Goal: Task Accomplishment & Management: Complete application form

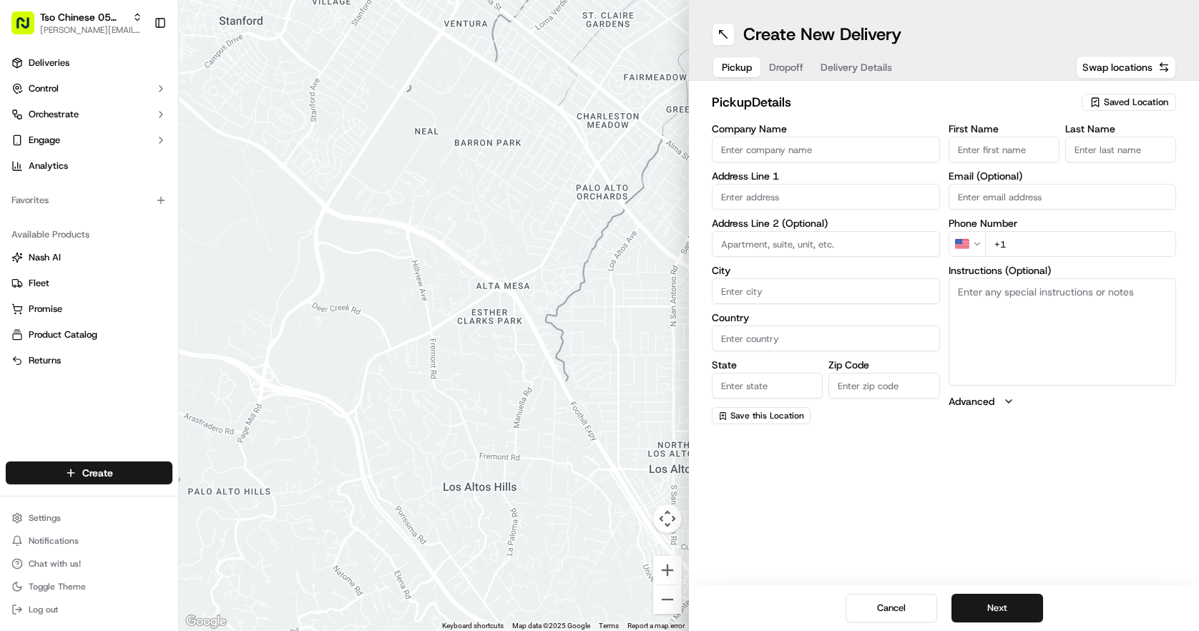
click at [1102, 112] on button "Saved Location" at bounding box center [1128, 102] width 94 height 20
click at [1080, 161] on span "(05) Tso Chinese Takeout & Delivery (05)" at bounding box center [1104, 155] width 176 height 13
type input "(05) Tso Chinese Takeout & Delivery"
type input "[STREET_ADDRESS][PERSON_NAME]"
type input "Ste 100"
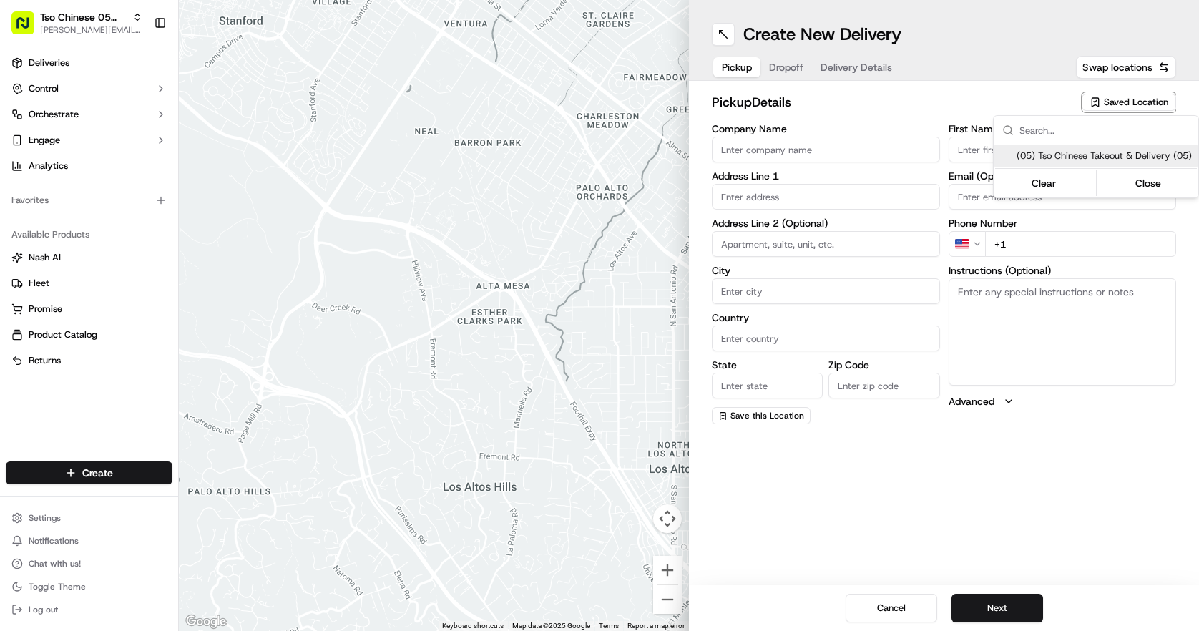
type input "Austin"
type input "US"
type input "[GEOGRAPHIC_DATA]"
type input "78748"
type input "Tso Chinese"
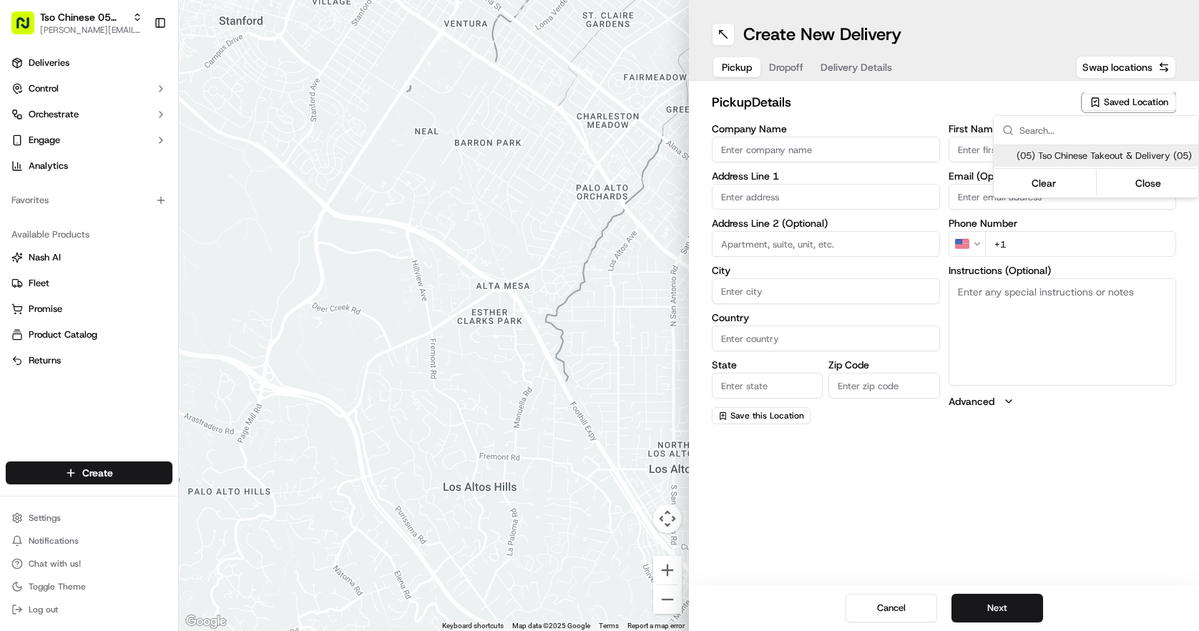
type input "[PERSON_NAME] Manager"
type input "[EMAIL_ADDRESS][DOMAIN_NAME]"
type input "[PHONE_NUMBER]"
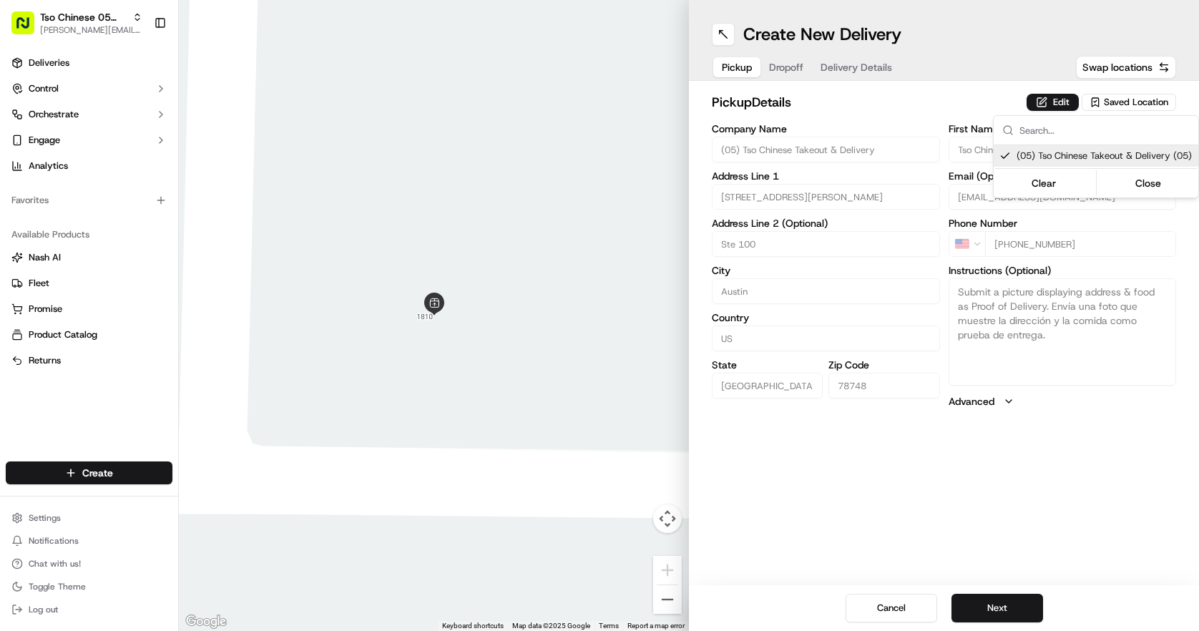
click at [801, 74] on html "Tso Chinese 05 Menchaca [EMAIL_ADDRESS][DOMAIN_NAME] Toggle Sidebar Deliveries …" at bounding box center [599, 315] width 1199 height 631
click at [798, 74] on button "Dropoff" at bounding box center [785, 67] width 51 height 20
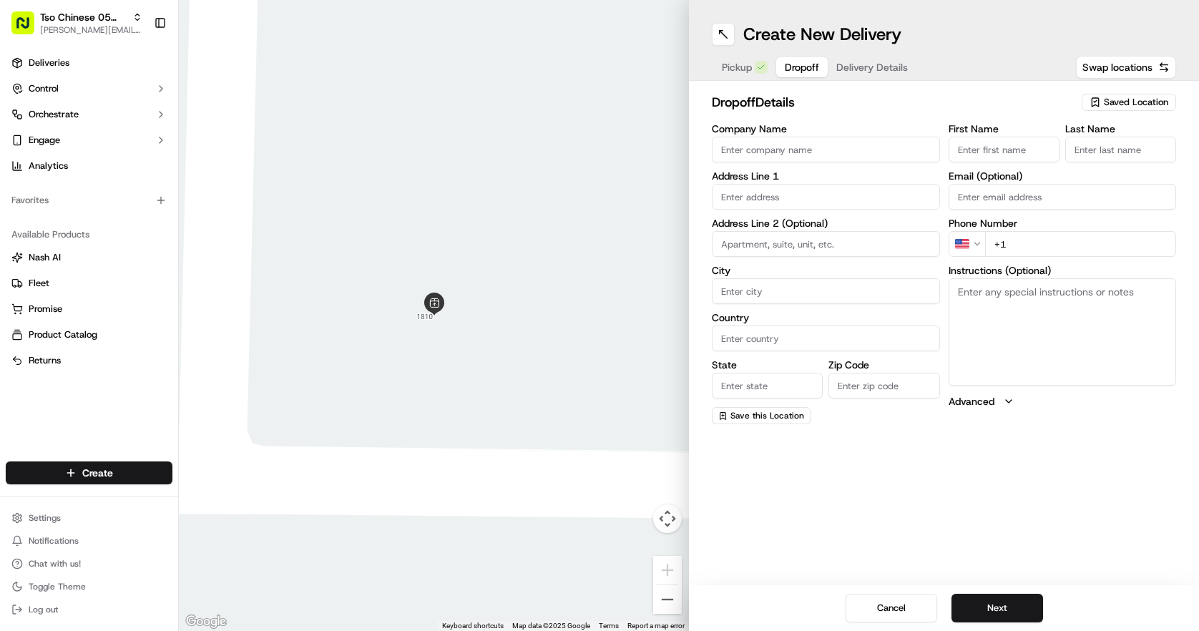
click at [827, 199] on input "text" at bounding box center [826, 197] width 228 height 26
click at [854, 65] on span "Delivery Details" at bounding box center [872, 67] width 72 height 14
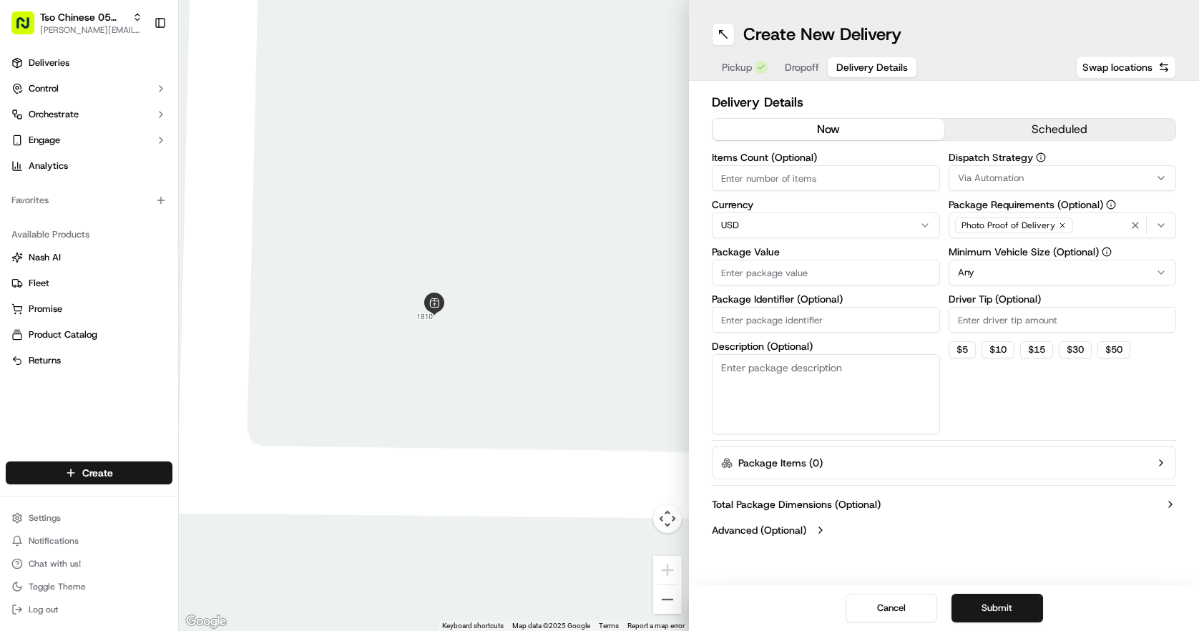
click at [872, 311] on input "Package Identifier (Optional)" at bounding box center [826, 320] width 228 height 26
paste input "PIDLQHE"
type input "PIDLQHE"
click at [974, 313] on input "Driver Tip (Optional)" at bounding box center [1062, 320] width 228 height 26
type input "2.00"
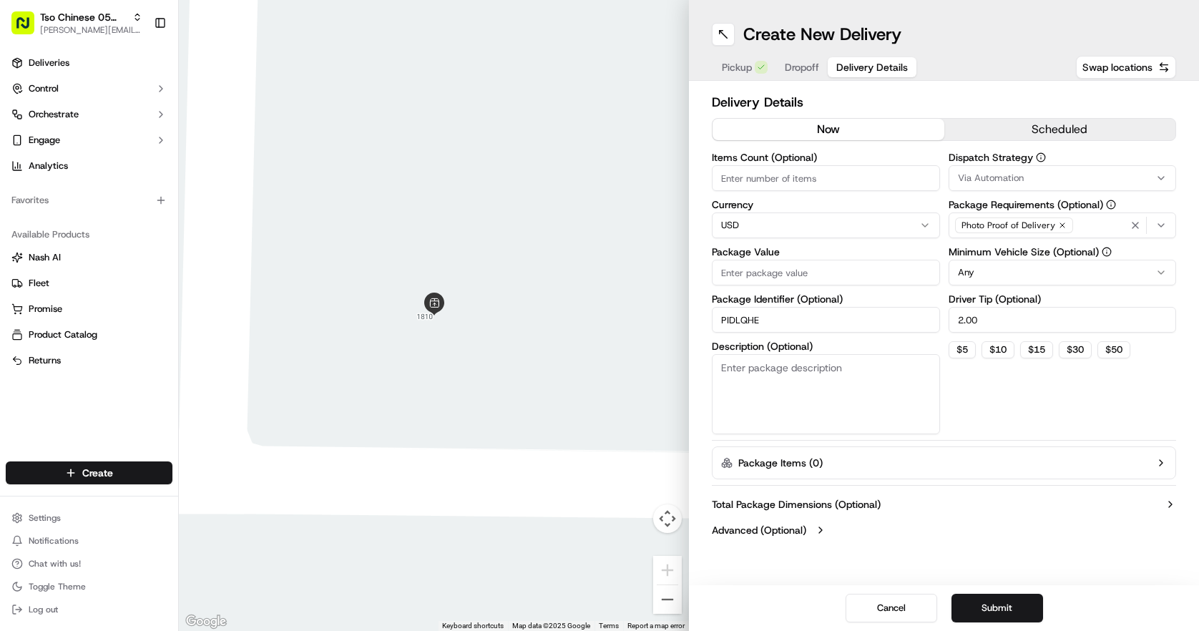
click at [1058, 181] on div "Via Automation" at bounding box center [1062, 178] width 221 height 13
click at [1063, 255] on span "Tso [PERSON_NAME] Strategy" at bounding box center [1060, 256] width 176 height 13
click at [849, 169] on html "Tso Chinese 05 Menchaca [EMAIL_ADDRESS][DOMAIN_NAME] Toggle Sidebar Deliveries …" at bounding box center [599, 315] width 1199 height 631
click at [849, 169] on input "Items Count (Optional)" at bounding box center [826, 178] width 228 height 26
type input "3"
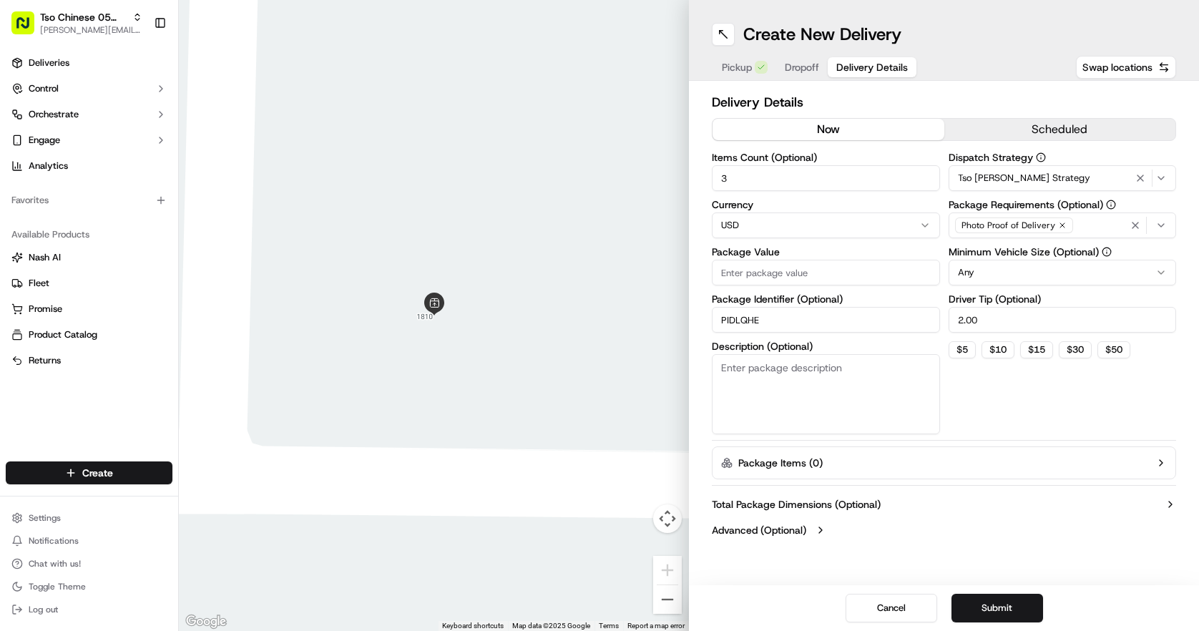
click at [852, 267] on input "Package Value" at bounding box center [826, 273] width 228 height 26
type input "30.00"
click at [784, 54] on div "Pickup Dropoff Delivery Details" at bounding box center [815, 67] width 206 height 26
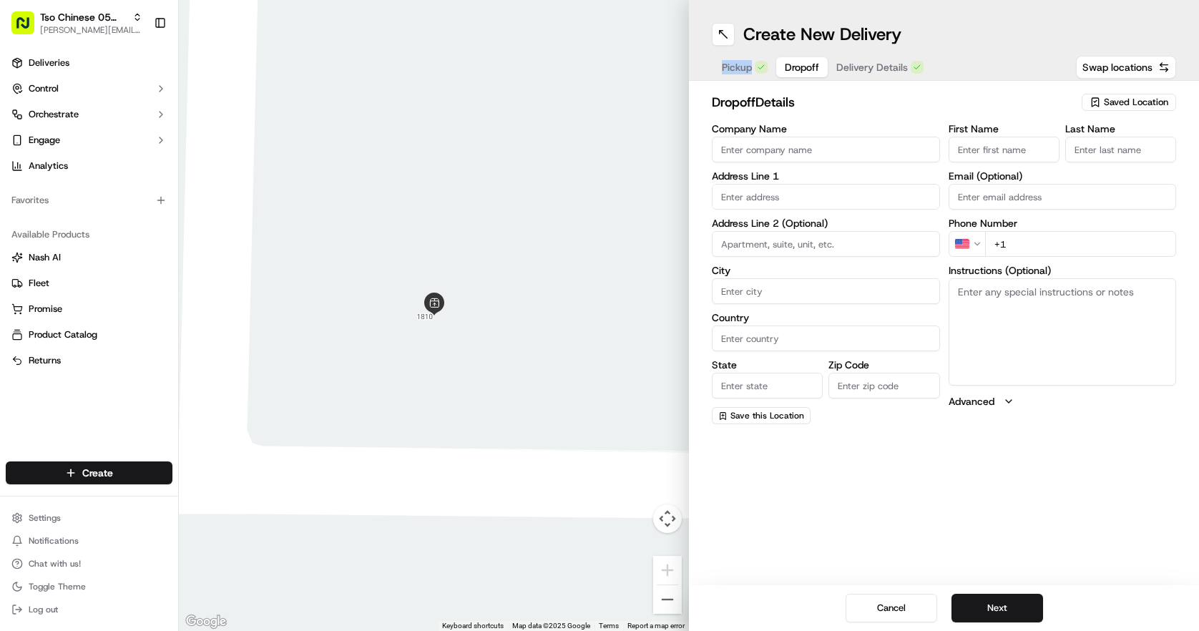
click at [802, 68] on span "Dropoff" at bounding box center [802, 67] width 34 height 14
click at [823, 200] on input "text" at bounding box center [826, 197] width 228 height 26
paste input "[STREET_ADDRESS]"
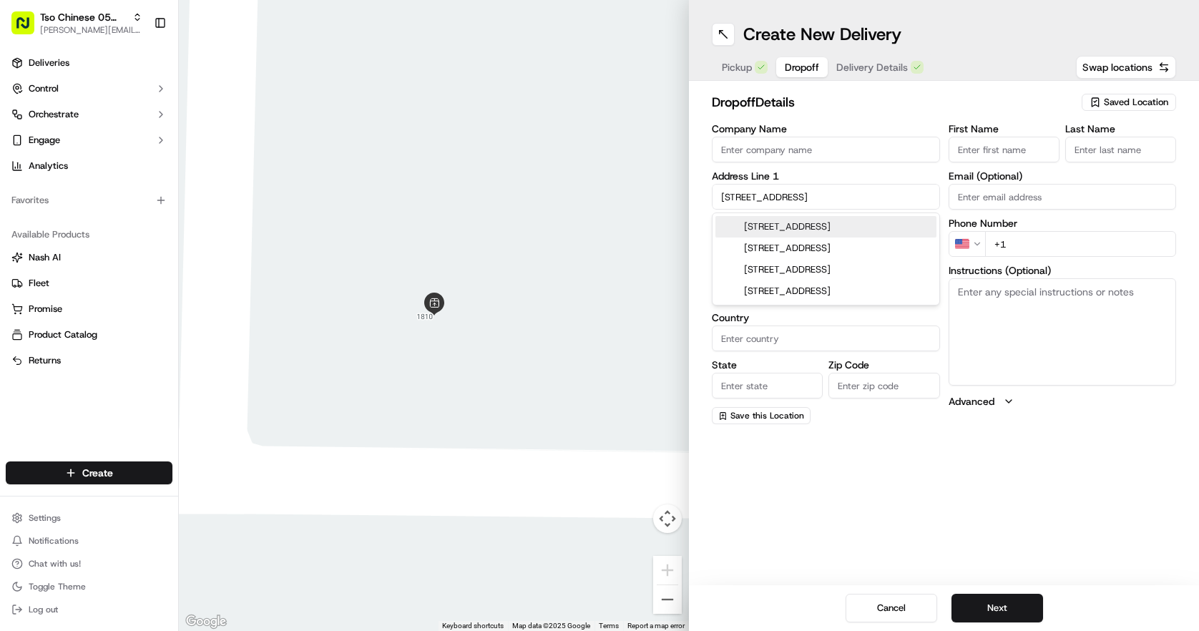
click at [878, 232] on div "[STREET_ADDRESS]" at bounding box center [825, 226] width 221 height 21
type input "[STREET_ADDRESS]"
type input "Manchaca"
type input "[GEOGRAPHIC_DATA]"
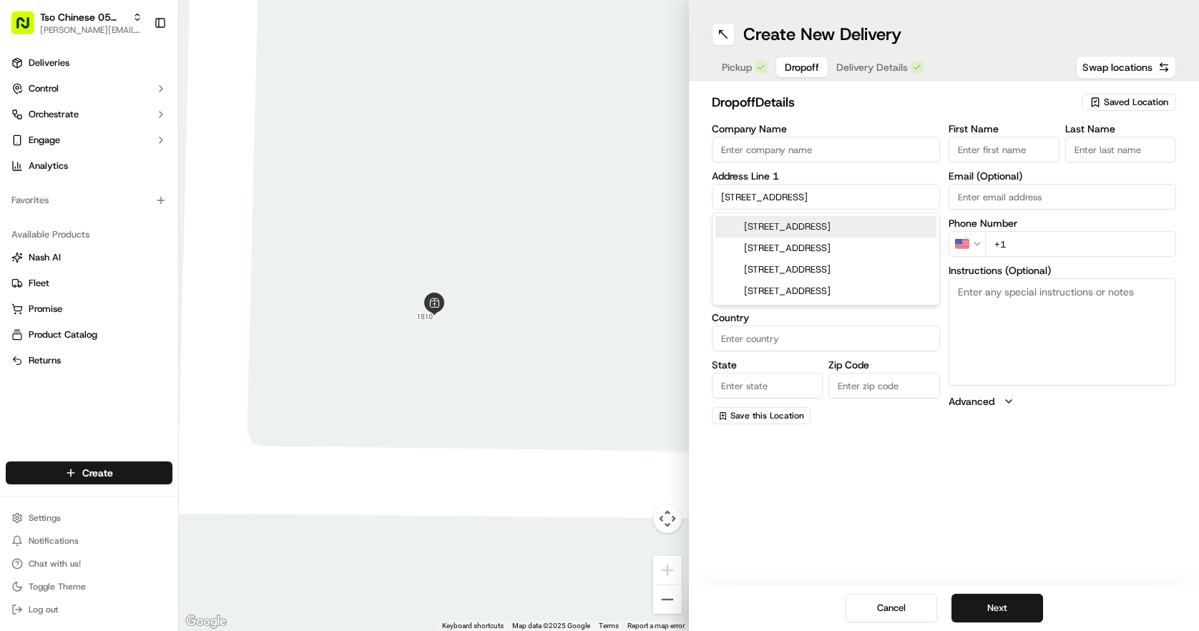
type input "78652"
type input "[STREET_ADDRESS]"
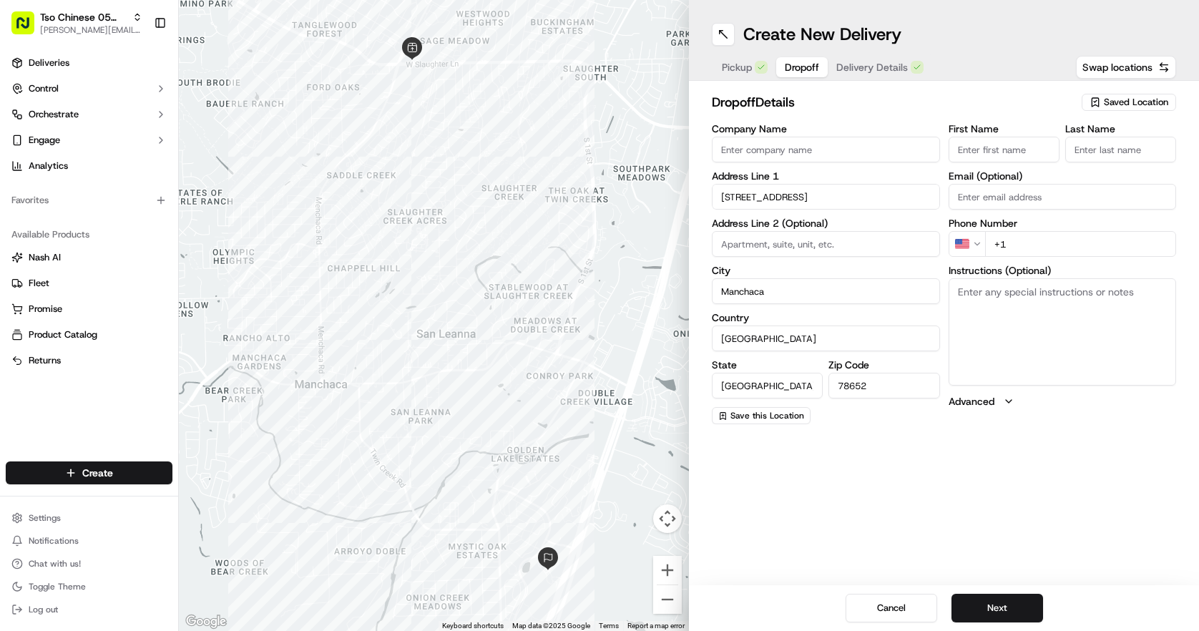
click at [1029, 241] on input "+1" at bounding box center [1081, 244] width 192 height 26
paste input "[PHONE_NUMBER]"
type input "[PHONE_NUMBER]"
click at [1001, 152] on input "First Name" at bounding box center [1003, 150] width 111 height 26
type input "[PERSON_NAME]"
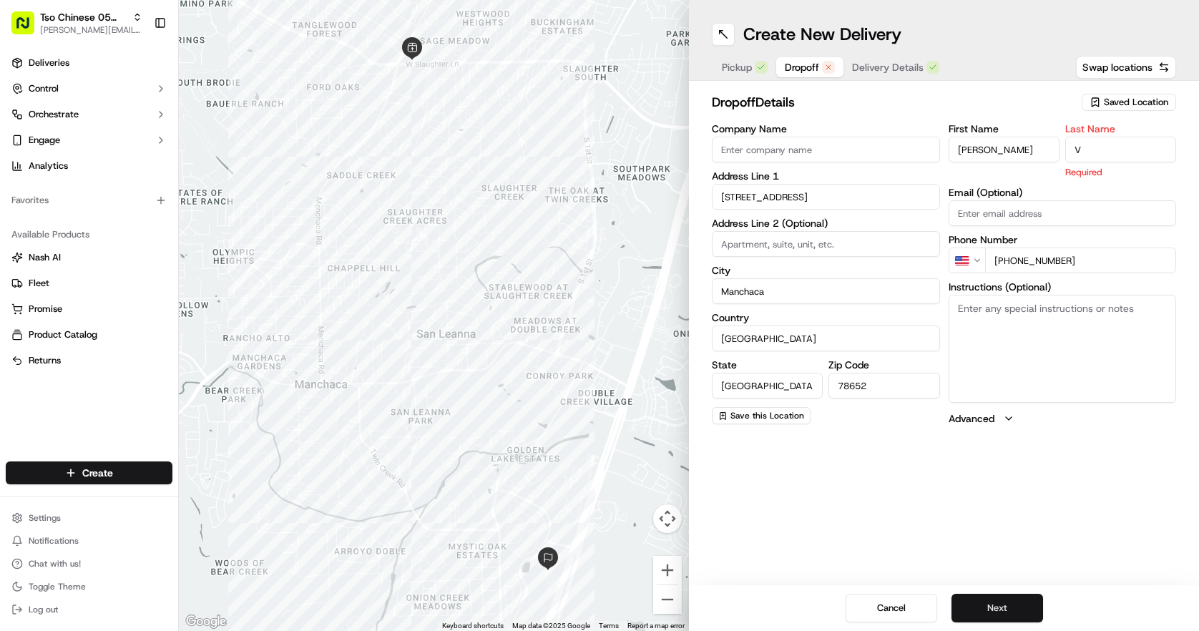
type input "V"
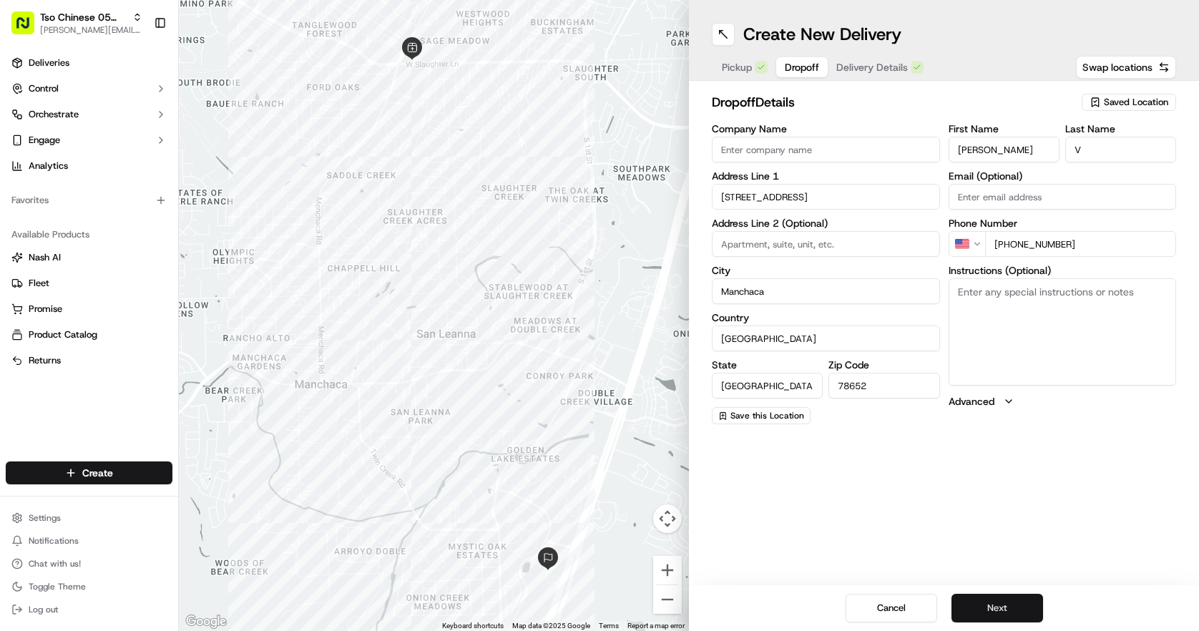
click at [1016, 609] on button "Next" at bounding box center [997, 608] width 92 height 29
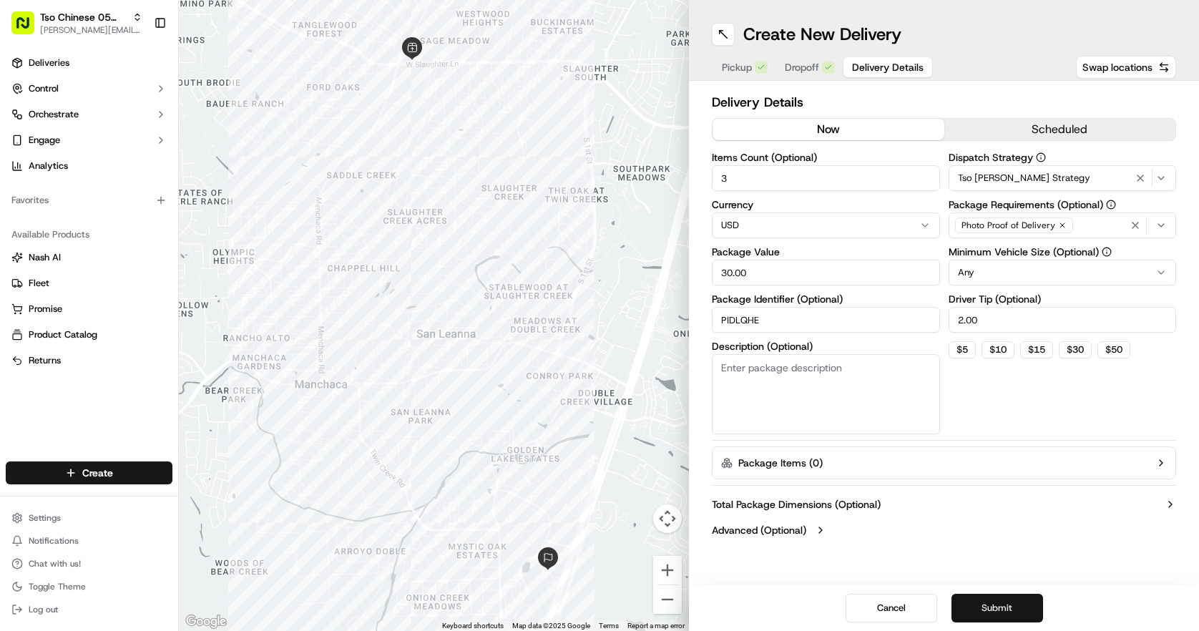
click at [1016, 609] on button "Submit" at bounding box center [997, 608] width 92 height 29
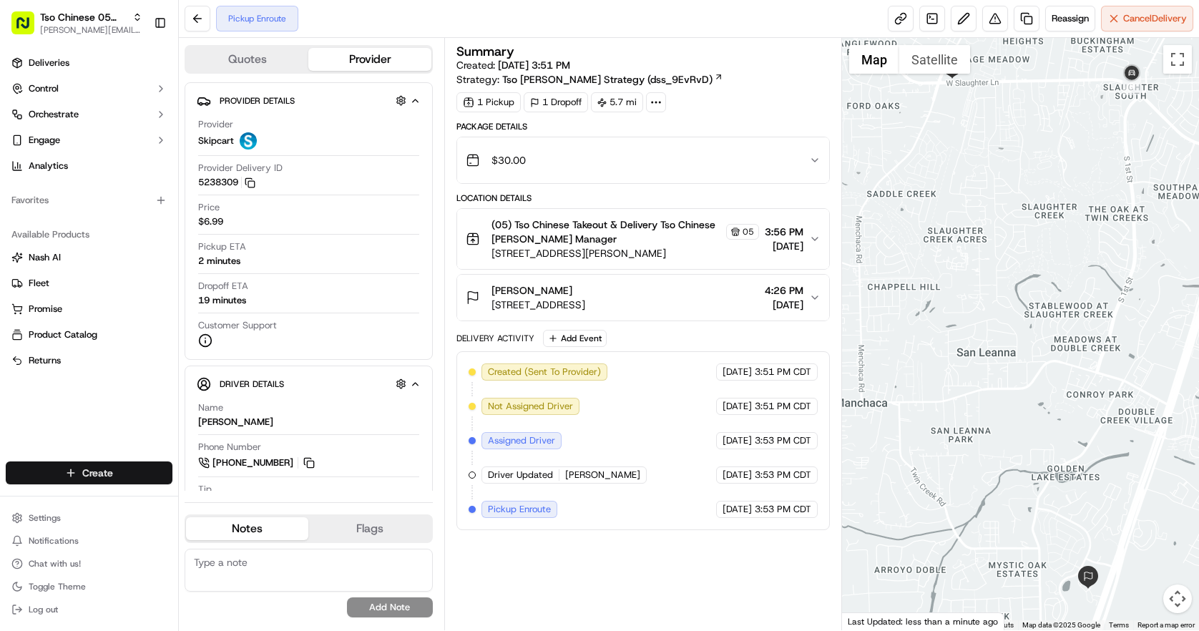
click at [118, 477] on html "Tso Chinese 05 Menchaca [EMAIL_ADDRESS][DOMAIN_NAME] Toggle Sidebar Deliveries …" at bounding box center [599, 315] width 1199 height 631
click at [127, 477] on html "Tso Chinese 05 Menchaca [EMAIL_ADDRESS][DOMAIN_NAME] Toggle Sidebar Deliveries …" at bounding box center [599, 315] width 1199 height 631
click at [243, 504] on link "Delivery" at bounding box center [259, 499] width 160 height 26
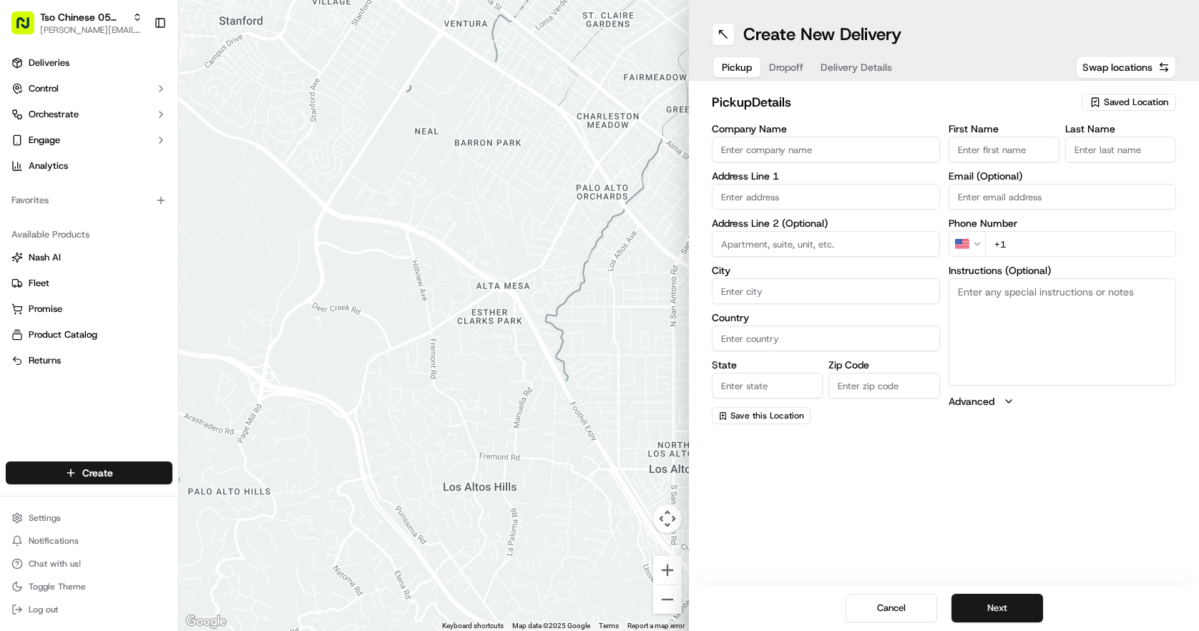
click at [1160, 108] on span "Saved Location" at bounding box center [1136, 102] width 64 height 13
click at [1129, 148] on div "(05) Tso Chinese Takeout & Delivery (05)" at bounding box center [1096, 155] width 205 height 21
type input "(05) Tso Chinese Takeout & Delivery"
type input "[STREET_ADDRESS][PERSON_NAME]"
type input "Ste 100"
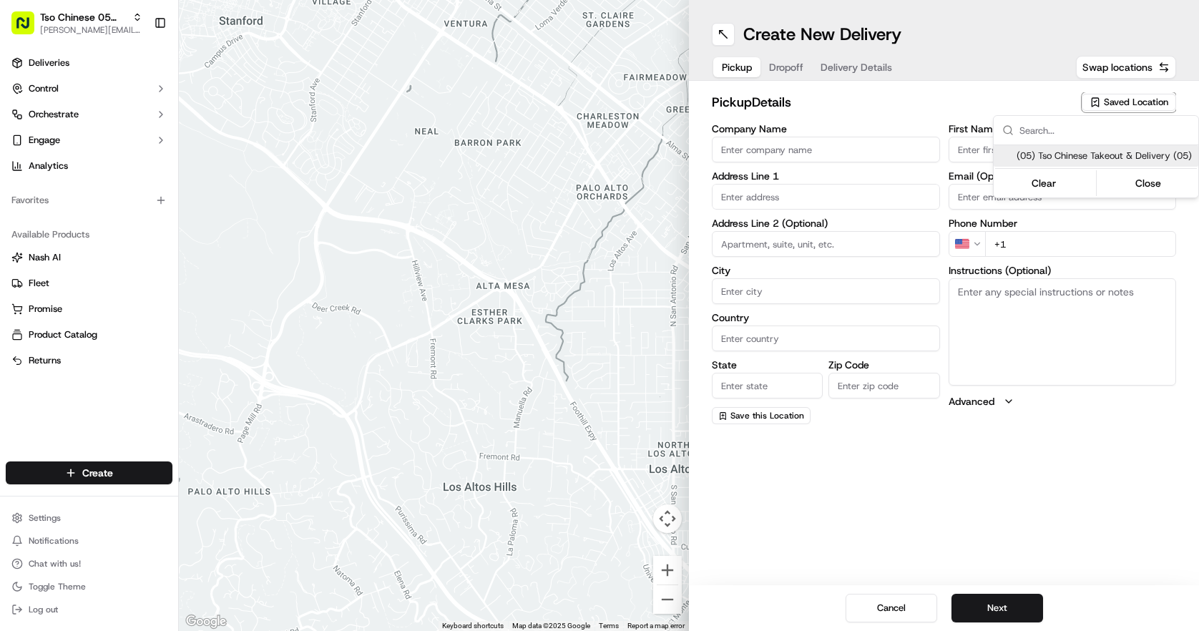
type input "Austin"
type input "US"
type input "[GEOGRAPHIC_DATA]"
type input "78748"
type input "Tso Chinese"
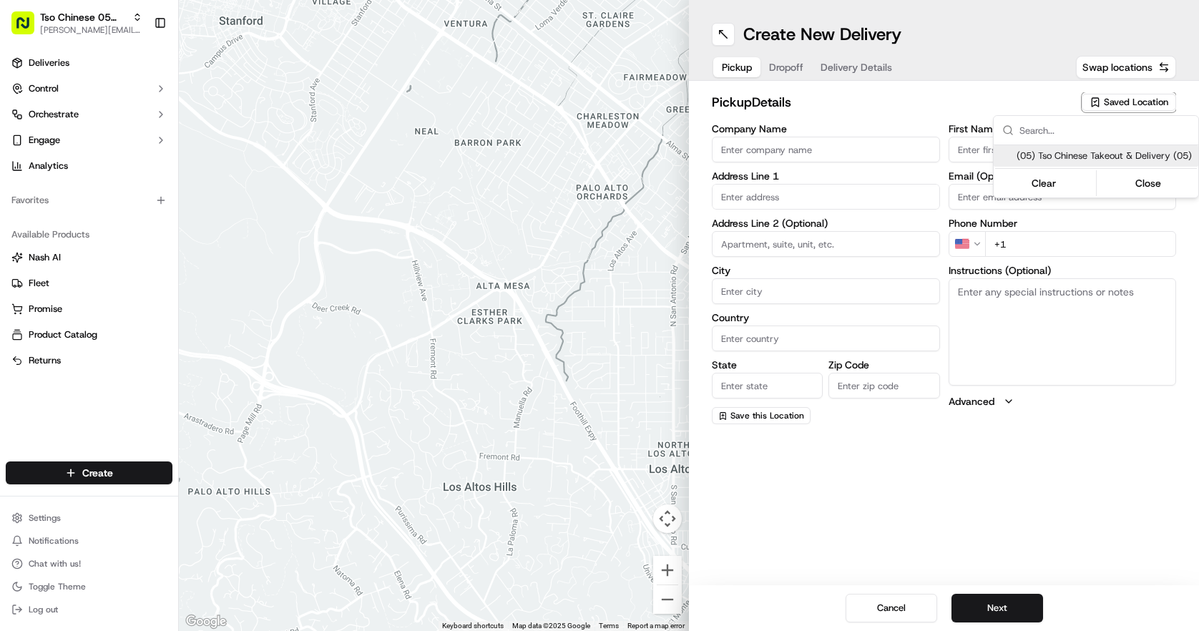
type input "[PERSON_NAME] Manager"
type input "[EMAIL_ADDRESS][DOMAIN_NAME]"
type input "[PHONE_NUMBER]"
type textarea "Submit a picture displaying address & food as Proof of Delivery. Envía una foto…"
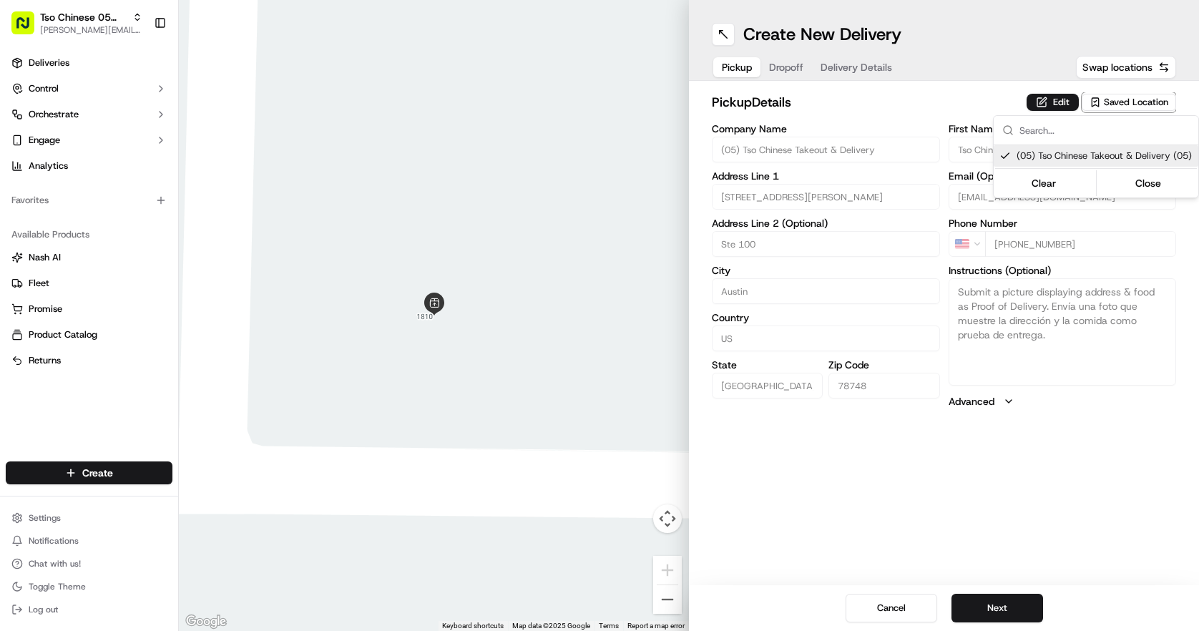
click at [1031, 572] on html "Tso Chinese 05 Menchaca [EMAIL_ADDRESS][DOMAIN_NAME] Toggle Sidebar Deliveries …" at bounding box center [599, 315] width 1199 height 631
click at [1026, 602] on button "Next" at bounding box center [997, 608] width 92 height 29
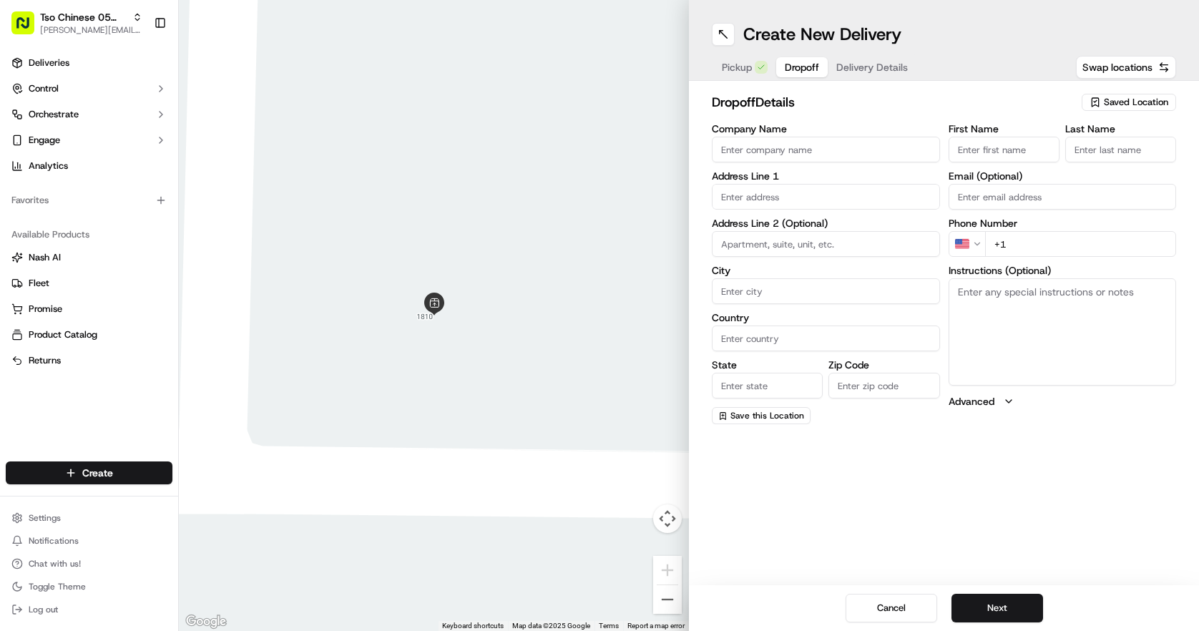
click at [822, 157] on input "Company Name" at bounding box center [826, 150] width 228 height 26
type input "[PERSON_NAME]"
click at [979, 144] on input "First Name" at bounding box center [1003, 150] width 111 height 26
type input "[PERSON_NAME]"
click at [1106, 149] on input "Last Name" at bounding box center [1120, 150] width 111 height 26
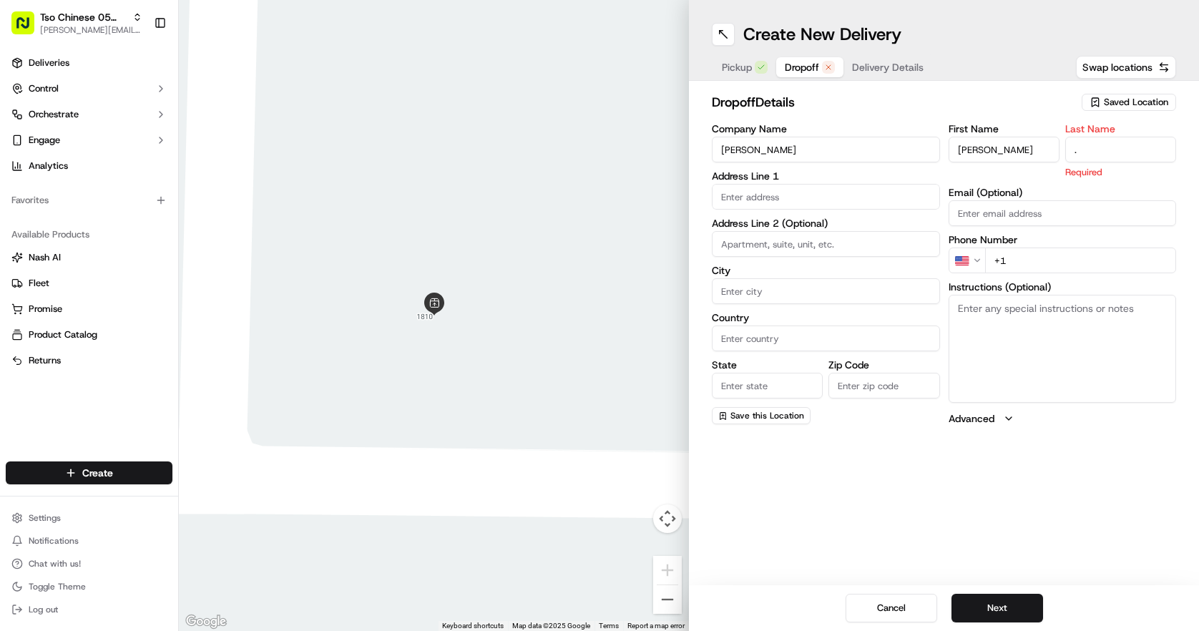
type input "."
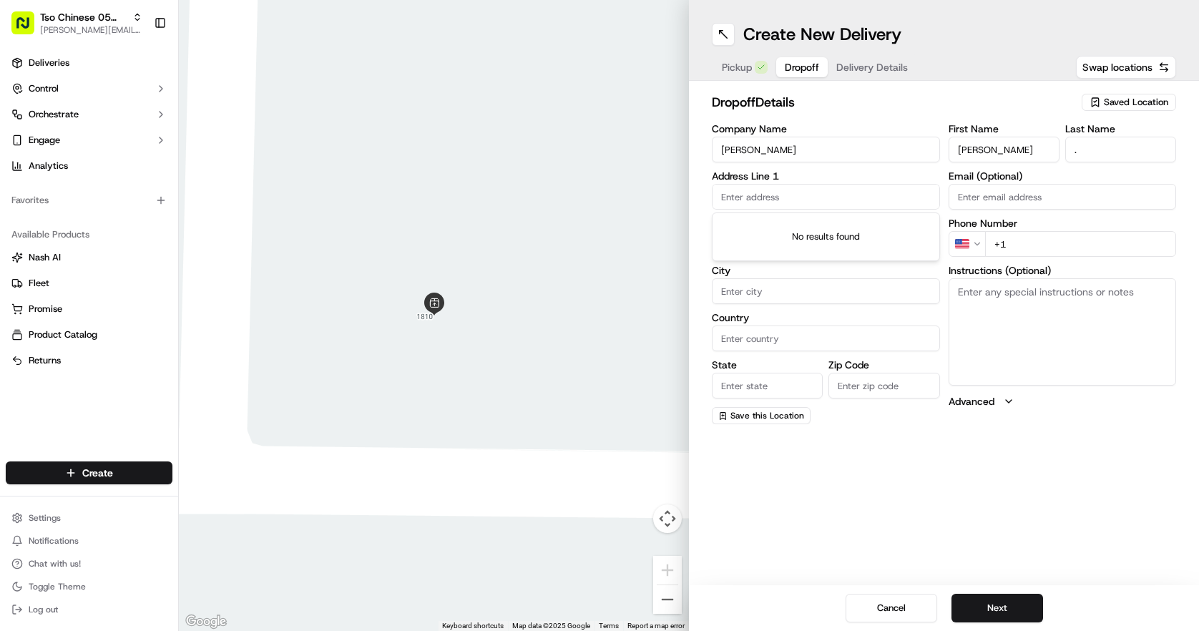
click at [847, 197] on input "text" at bounding box center [826, 197] width 228 height 26
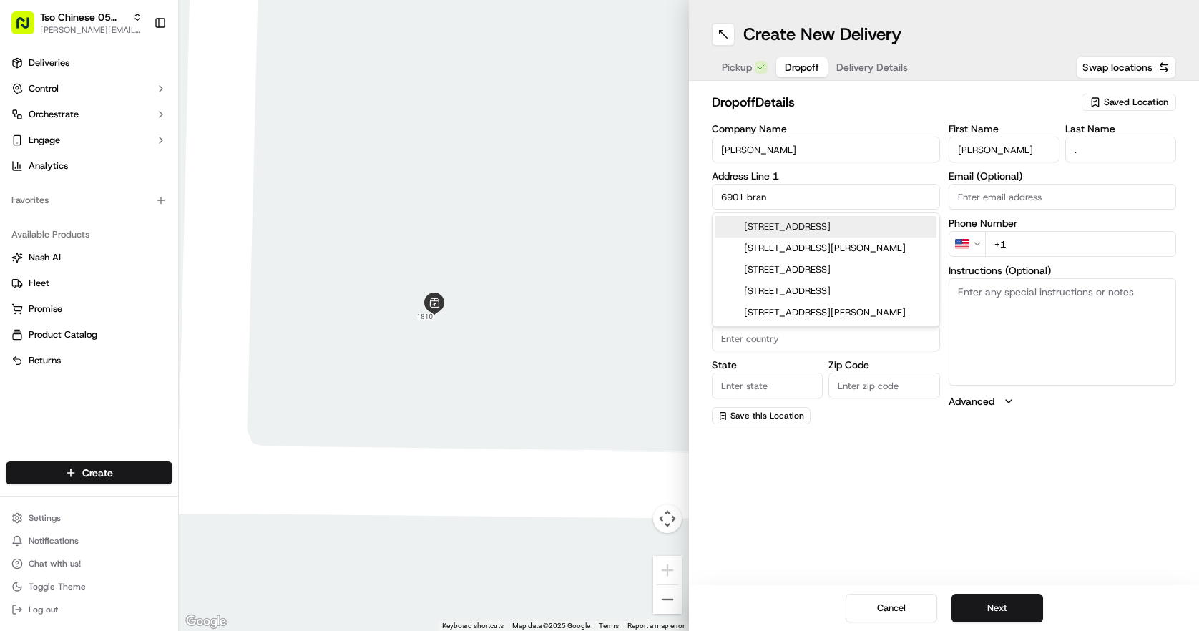
click at [858, 219] on div "[STREET_ADDRESS]" at bounding box center [825, 226] width 221 height 21
type input "[STREET_ADDRESS]"
type input "Austin"
type input "[GEOGRAPHIC_DATA]"
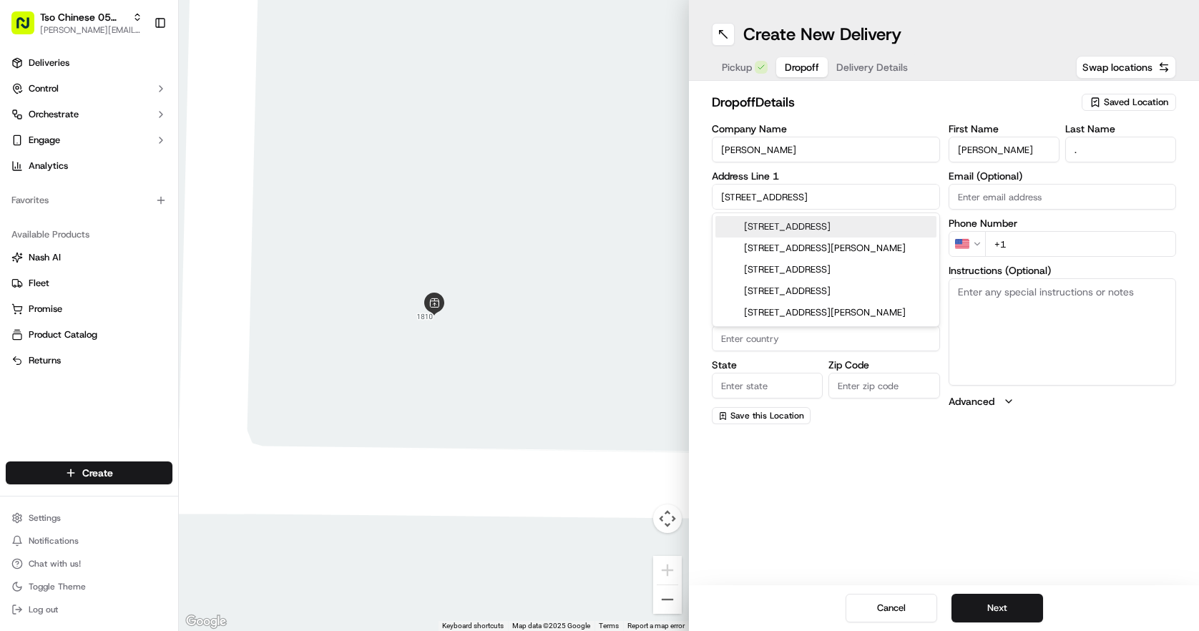
type input "78744"
type input "[STREET_ADDRESS]"
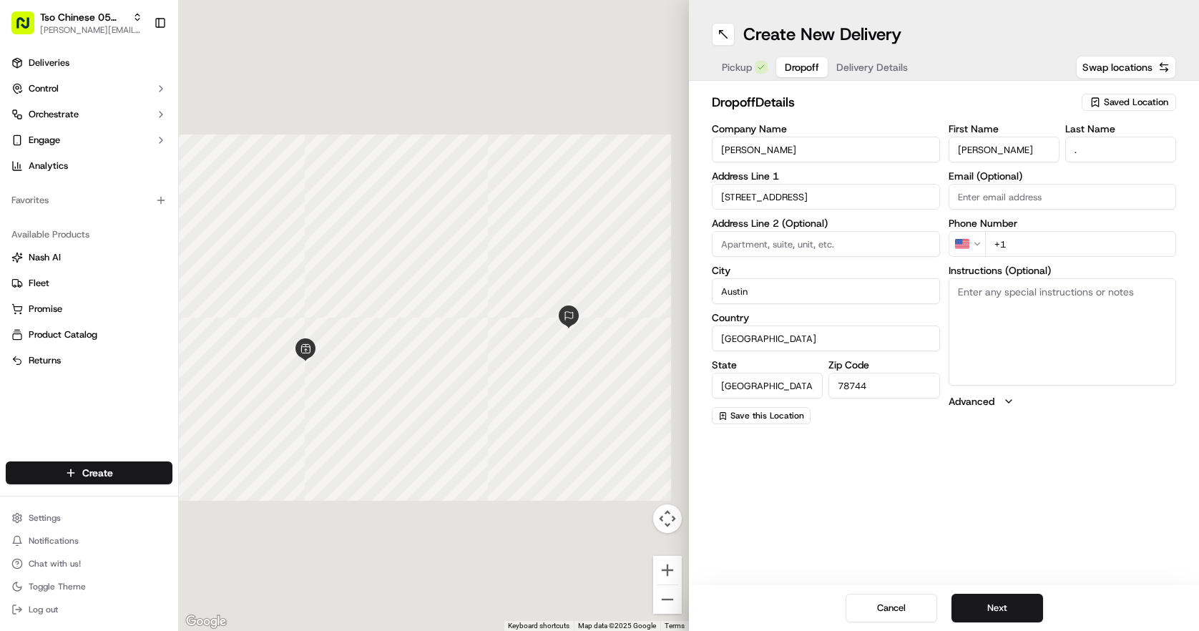
click at [1044, 245] on input "+1" at bounding box center [1081, 244] width 192 height 26
type input "[PHONE_NUMBER]"
click at [991, 600] on button "Next" at bounding box center [997, 608] width 92 height 29
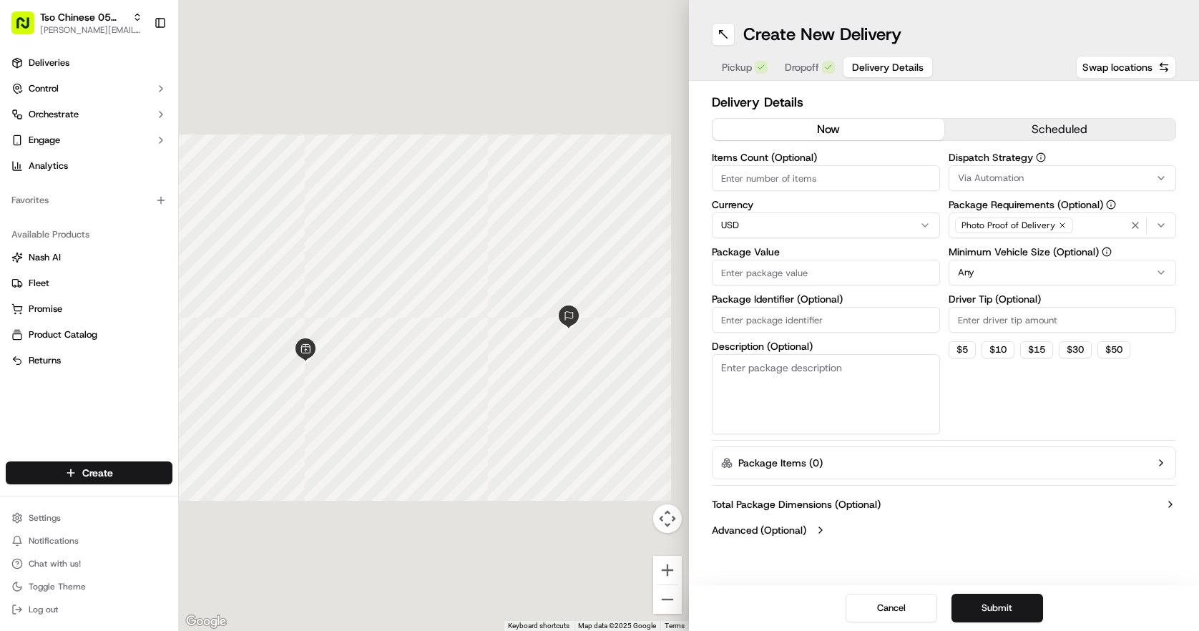
click at [830, 180] on input "Items Count (Optional)" at bounding box center [826, 178] width 228 height 26
type input "4"
click at [852, 281] on input "Package Value" at bounding box center [826, 273] width 228 height 26
type input "47.25"
click at [853, 315] on input "Package Identifier (Optional)" at bounding box center [826, 320] width 228 height 26
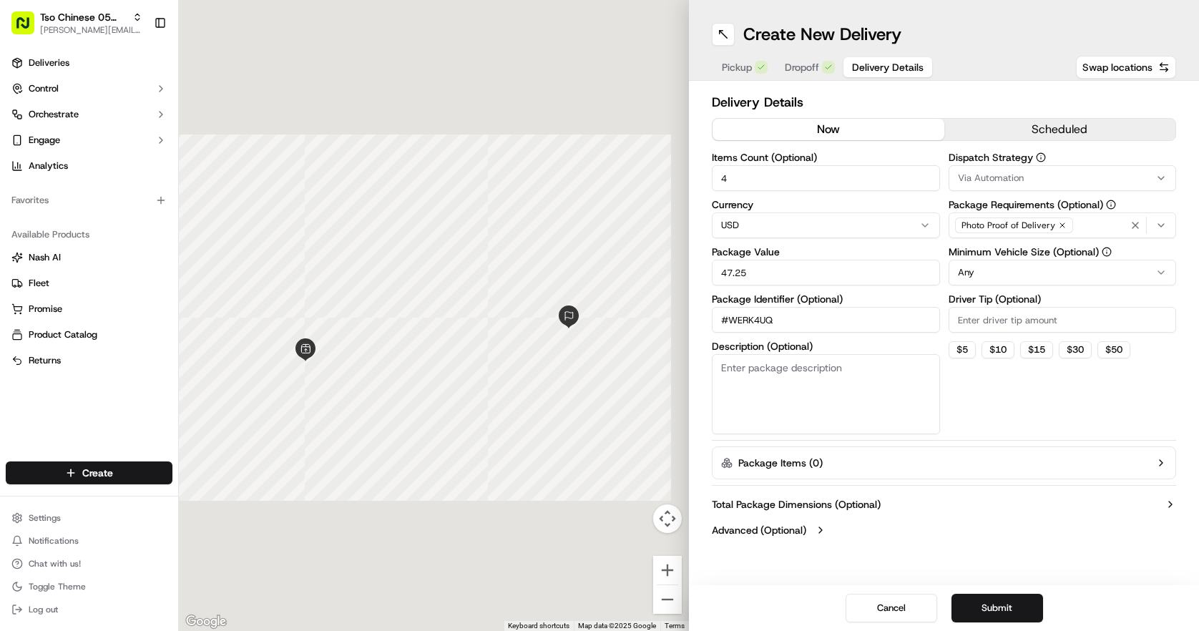
type input "#WERK4UQ"
click at [1117, 328] on input "Driver Tip (Optional)" at bounding box center [1062, 320] width 228 height 26
type input "2.00"
click at [1079, 270] on html "Tso Chinese 05 Menchaca [EMAIL_ADDRESS][DOMAIN_NAME] Toggle Sidebar Deliveries …" at bounding box center [599, 315] width 1199 height 631
click at [1071, 168] on button "Via Automation" at bounding box center [1062, 178] width 228 height 26
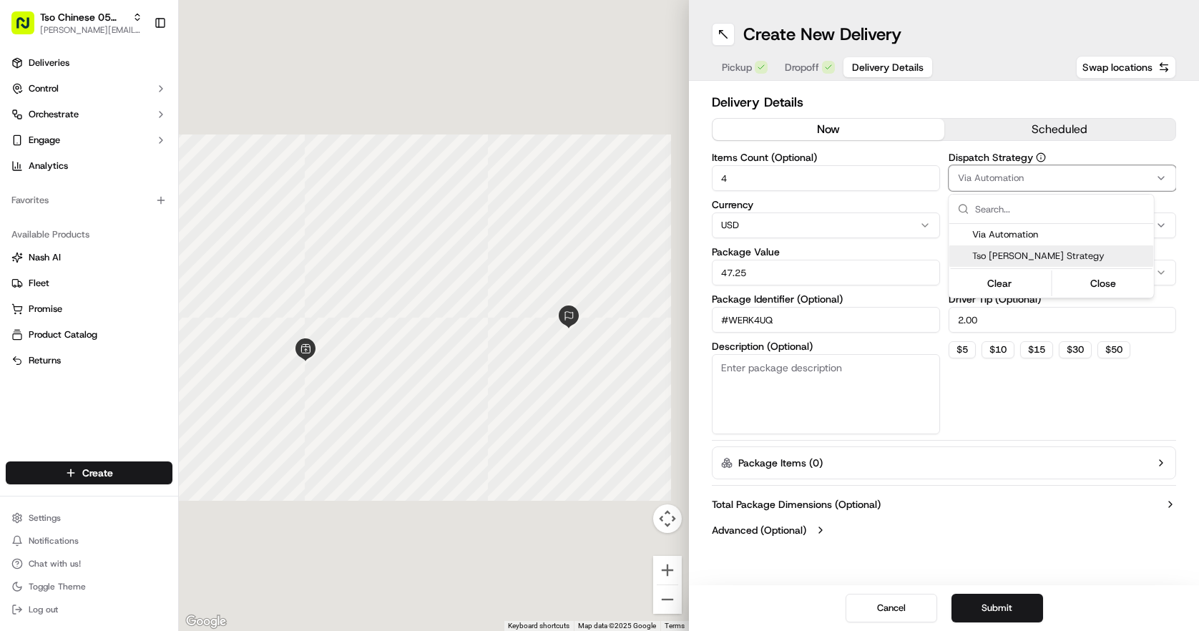
click at [1069, 260] on span "Tso [PERSON_NAME] Strategy" at bounding box center [1060, 256] width 176 height 13
click at [1039, 565] on html "Tso Chinese 05 Menchaca [EMAIL_ADDRESS][DOMAIN_NAME] Toggle Sidebar Deliveries …" at bounding box center [599, 315] width 1199 height 631
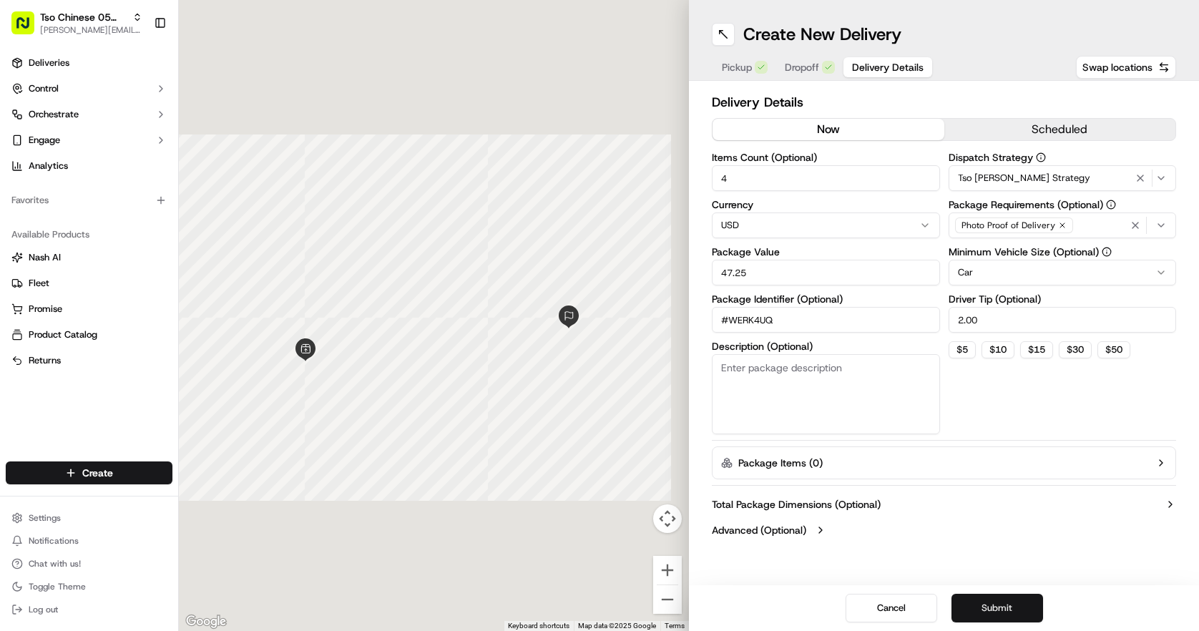
click at [1009, 603] on button "Submit" at bounding box center [997, 608] width 92 height 29
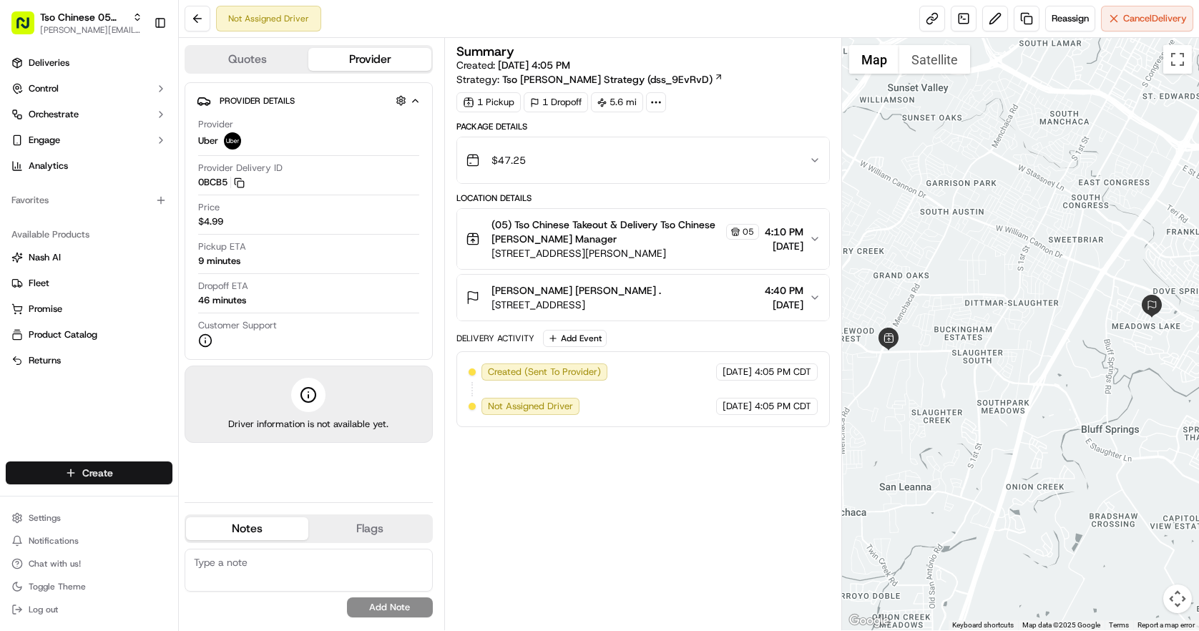
click at [142, 469] on html "Tso Chinese 05 Menchaca [EMAIL_ADDRESS][DOMAIN_NAME] Toggle Sidebar Deliveries …" at bounding box center [599, 315] width 1199 height 631
click at [225, 505] on link "Delivery" at bounding box center [259, 499] width 160 height 26
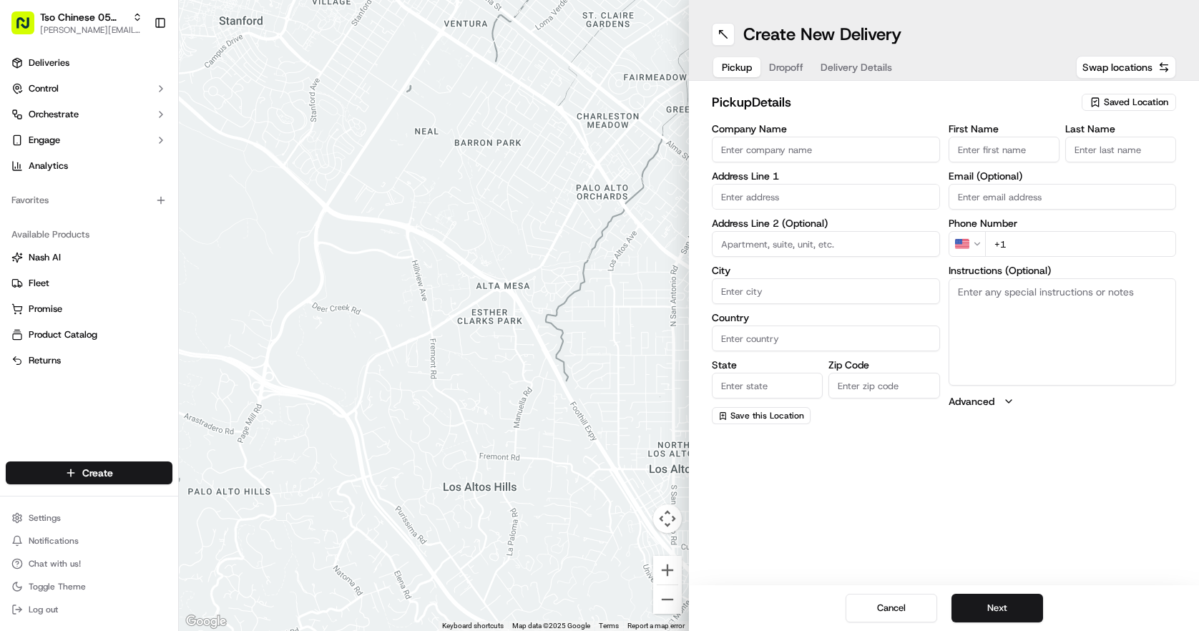
click at [1153, 99] on span "Saved Location" at bounding box center [1136, 102] width 64 height 13
click at [1134, 159] on span "(05) Tso Chinese Takeout & Delivery (05)" at bounding box center [1104, 155] width 176 height 13
type input "(05) Tso Chinese Takeout & Delivery"
type input "[STREET_ADDRESS][PERSON_NAME]"
type input "Ste 100"
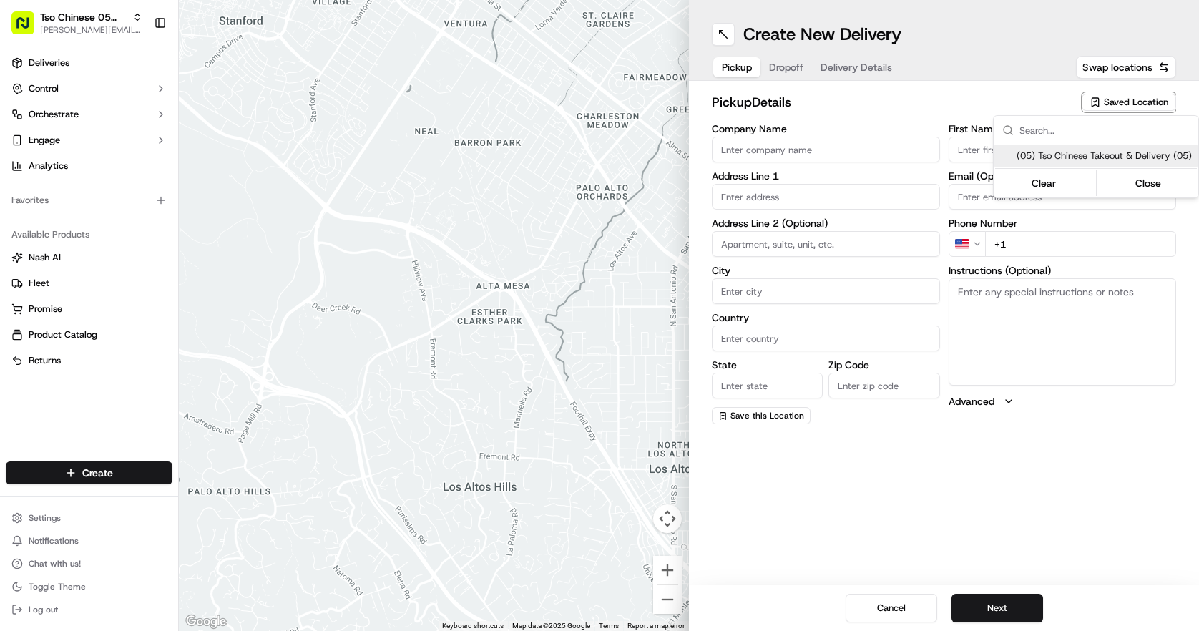
type input "Austin"
type input "US"
type input "[GEOGRAPHIC_DATA]"
type input "78748"
type input "Tso Chinese"
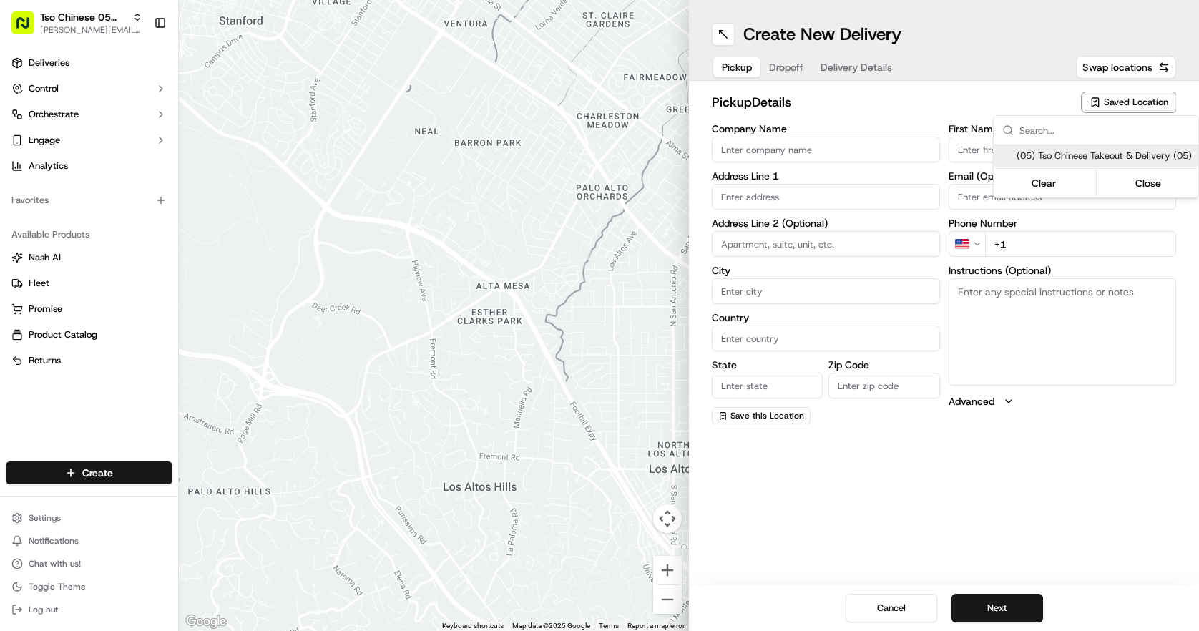
type input "[PERSON_NAME] Manager"
type input "[EMAIL_ADDRESS][DOMAIN_NAME]"
type input "[PHONE_NUMBER]"
type textarea "Submit a picture displaying address & food as Proof of Delivery. Envía una foto…"
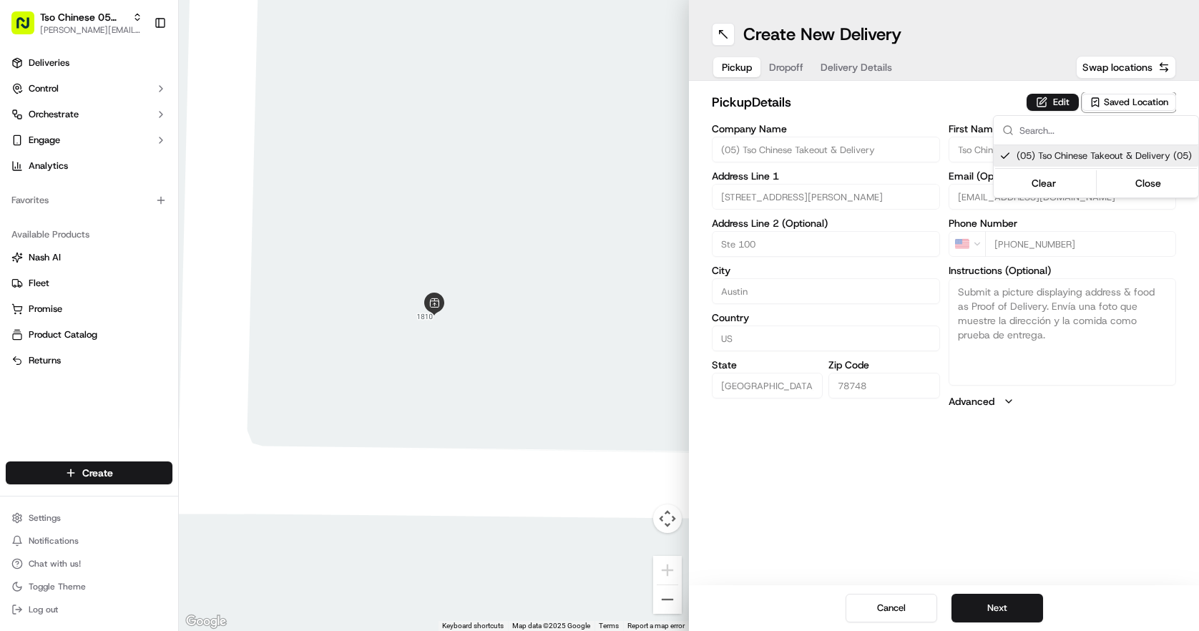
click at [1004, 616] on html "Tso Chinese 05 Menchaca [EMAIL_ADDRESS][DOMAIN_NAME] Toggle Sidebar Deliveries …" at bounding box center [599, 315] width 1199 height 631
click at [996, 604] on button "Next" at bounding box center [997, 608] width 92 height 29
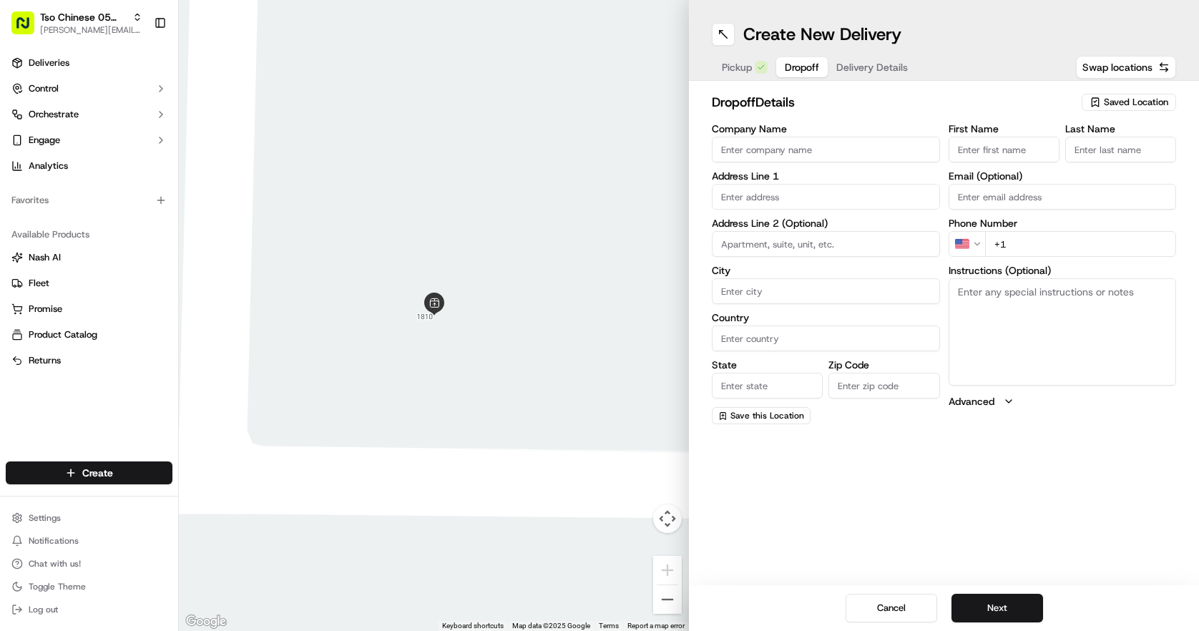
click at [804, 153] on input "Company Name" at bounding box center [826, 150] width 228 height 26
click at [845, 147] on input "[PERSON_NAME]" at bounding box center [826, 150] width 228 height 26
type input "[PERSON_NAME]"
click at [974, 146] on input "First Name" at bounding box center [1003, 150] width 111 height 26
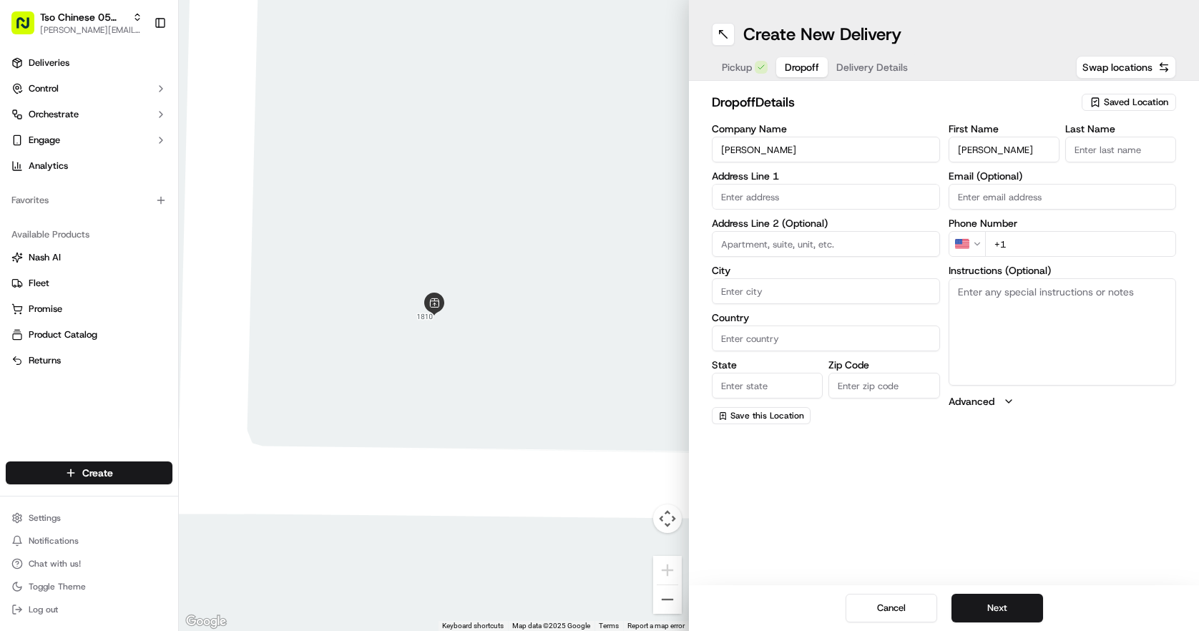
type input "[PERSON_NAME]"
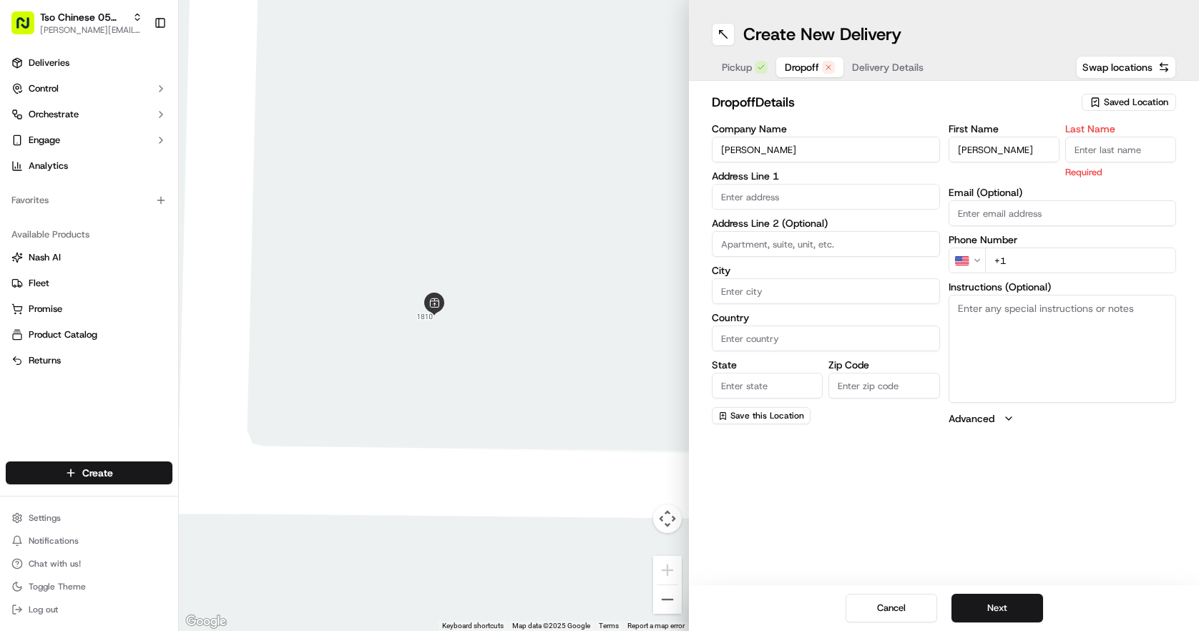
click at [1107, 134] on label "Last Name" at bounding box center [1120, 129] width 111 height 10
click at [1107, 137] on input "Last Name" at bounding box center [1120, 150] width 111 height 26
type input "."
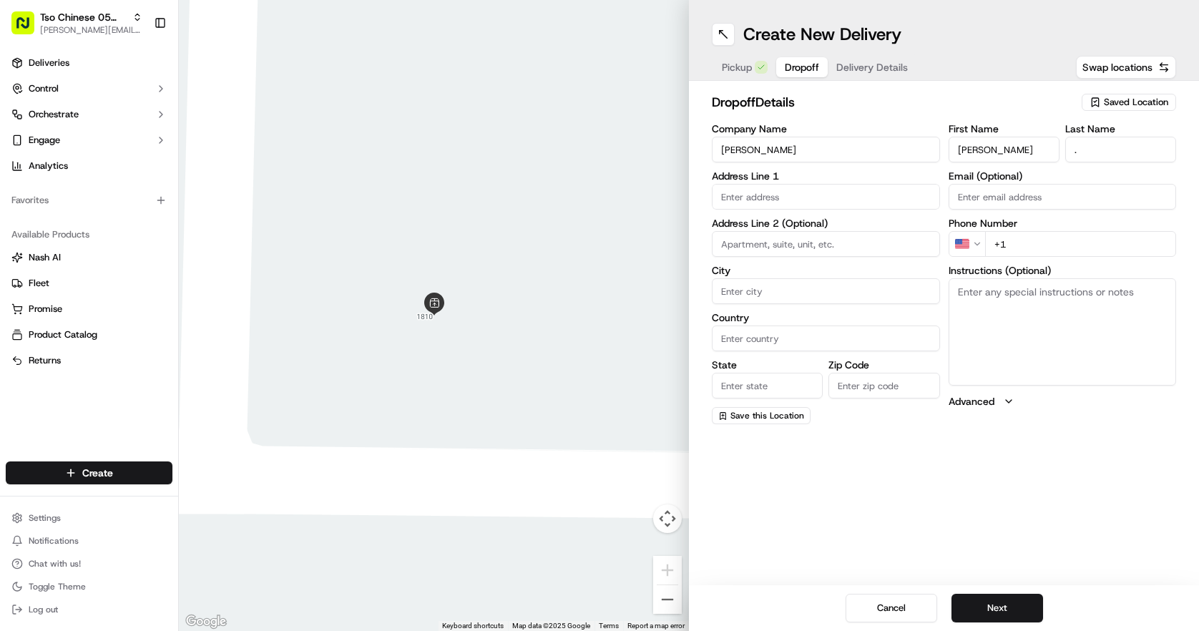
click at [846, 182] on div "Address Line 1" at bounding box center [826, 190] width 228 height 39
click at [846, 197] on input "text" at bounding box center [826, 197] width 228 height 26
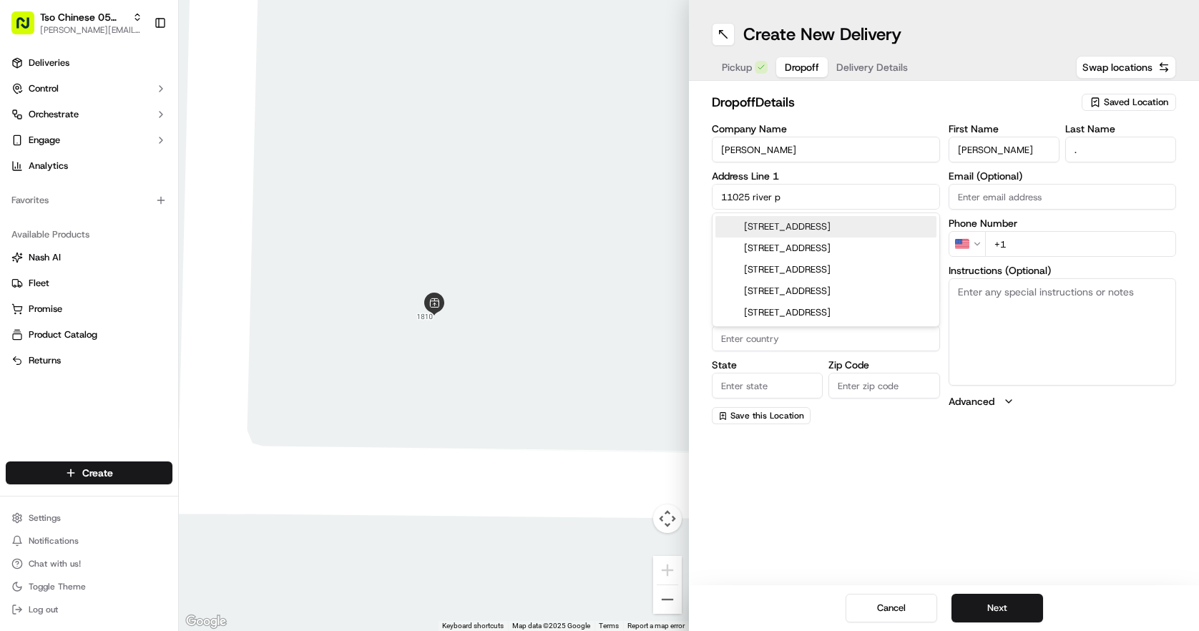
click at [849, 229] on div "[STREET_ADDRESS]" at bounding box center [825, 226] width 221 height 21
type input "[STREET_ADDRESS]"
type input "Austin"
type input "[GEOGRAPHIC_DATA]"
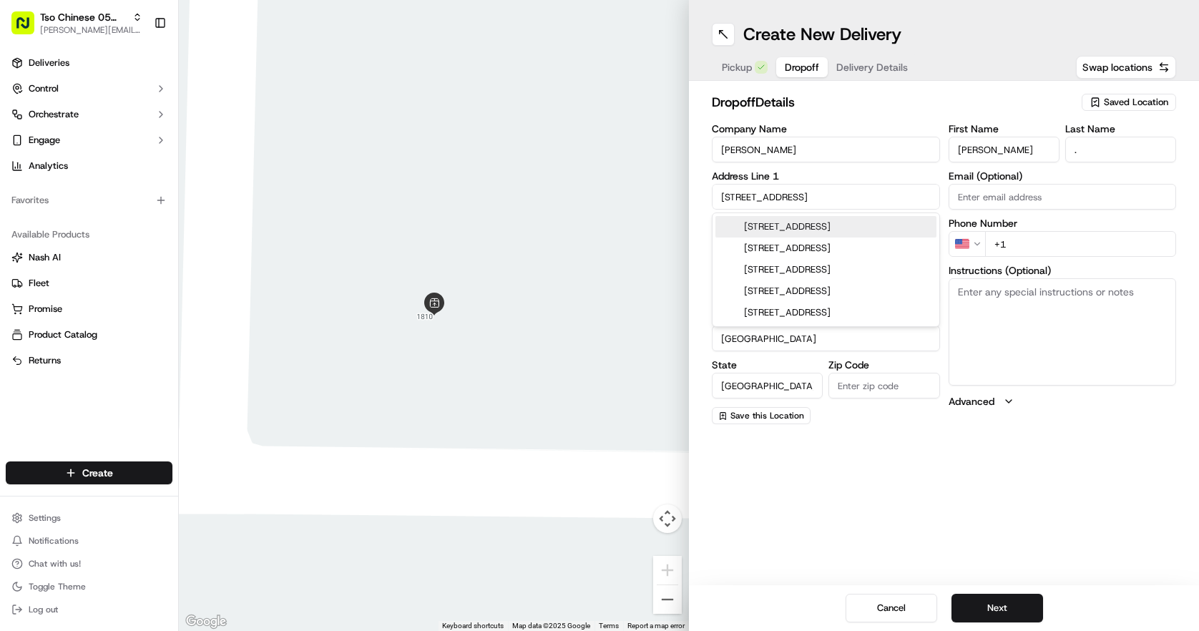
type input "78747"
type input "[STREET_ADDRESS]"
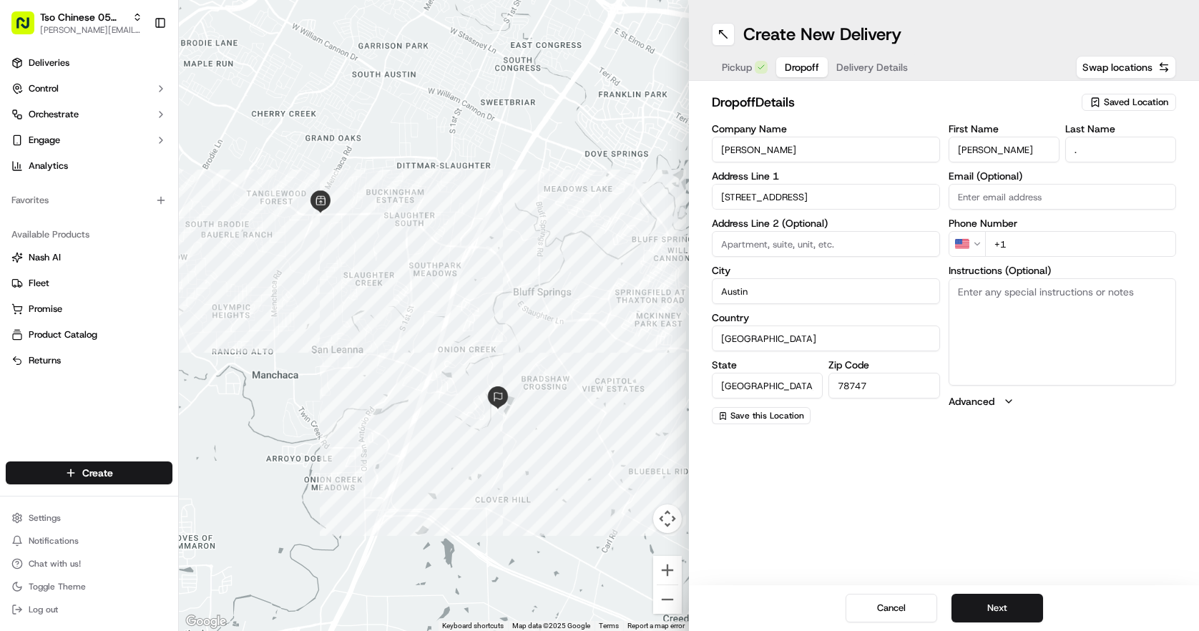
click at [1044, 245] on input "+1" at bounding box center [1081, 244] width 192 height 26
type input "[PHONE_NUMBER]"
click at [1006, 604] on button "Next" at bounding box center [997, 608] width 92 height 29
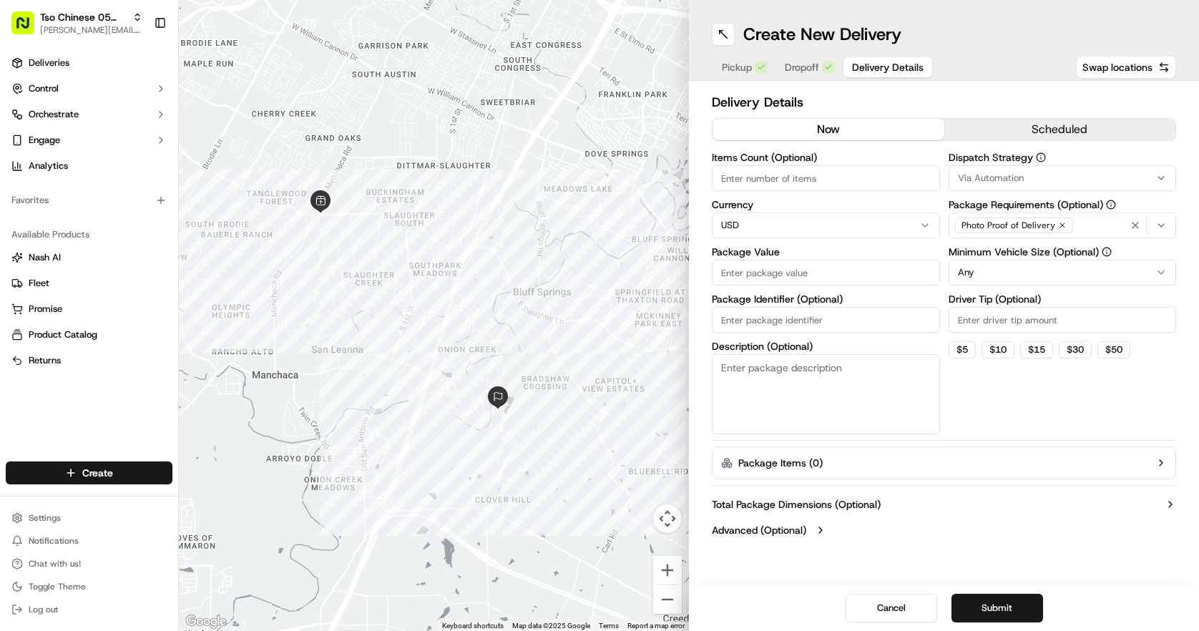
click at [844, 176] on input "Items Count (Optional)" at bounding box center [826, 178] width 228 height 26
type input "3"
click at [822, 280] on input "Package Value" at bounding box center [826, 273] width 228 height 26
type input "59.38"
click at [803, 325] on input "Package Identifier (Optional)" at bounding box center [826, 320] width 228 height 26
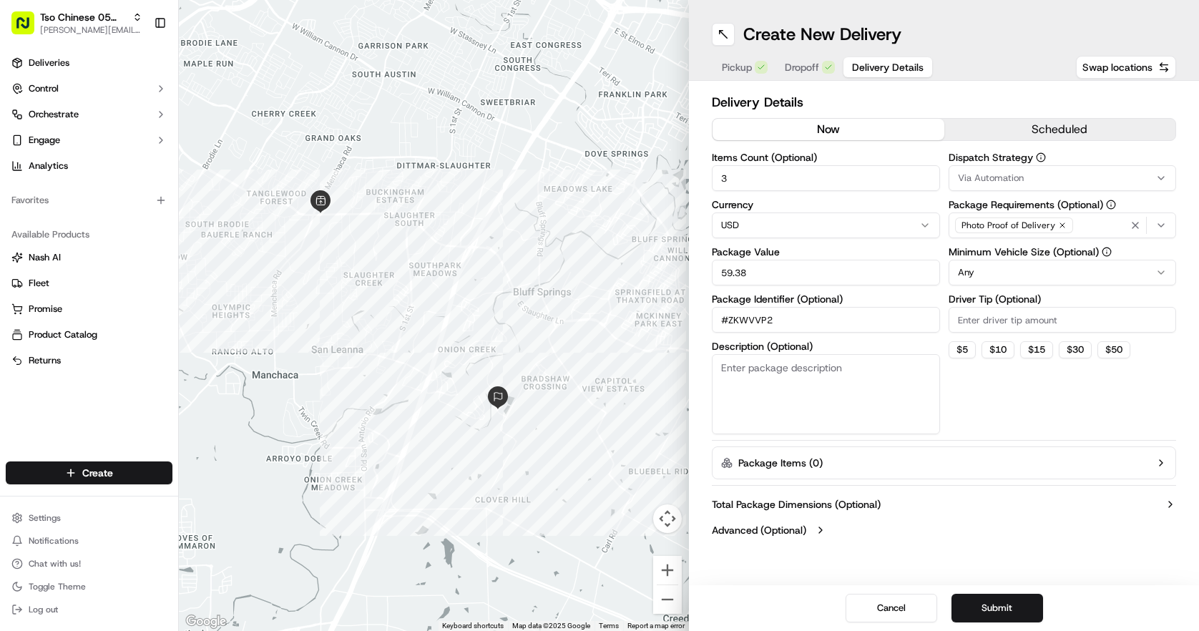
type input "#ZKWVVP2"
click at [1025, 327] on input "Driver Tip (Optional)" at bounding box center [1062, 320] width 228 height 26
type input "2.00"
click at [1067, 286] on div "Dispatch Strategy Via Automation Package Requirements (Optional) Photo Proof of…" at bounding box center [1062, 293] width 228 height 282
click at [1066, 281] on html "Tso Chinese 05 Menchaca [EMAIL_ADDRESS][DOMAIN_NAME] Toggle Sidebar Deliveries …" at bounding box center [599, 315] width 1199 height 631
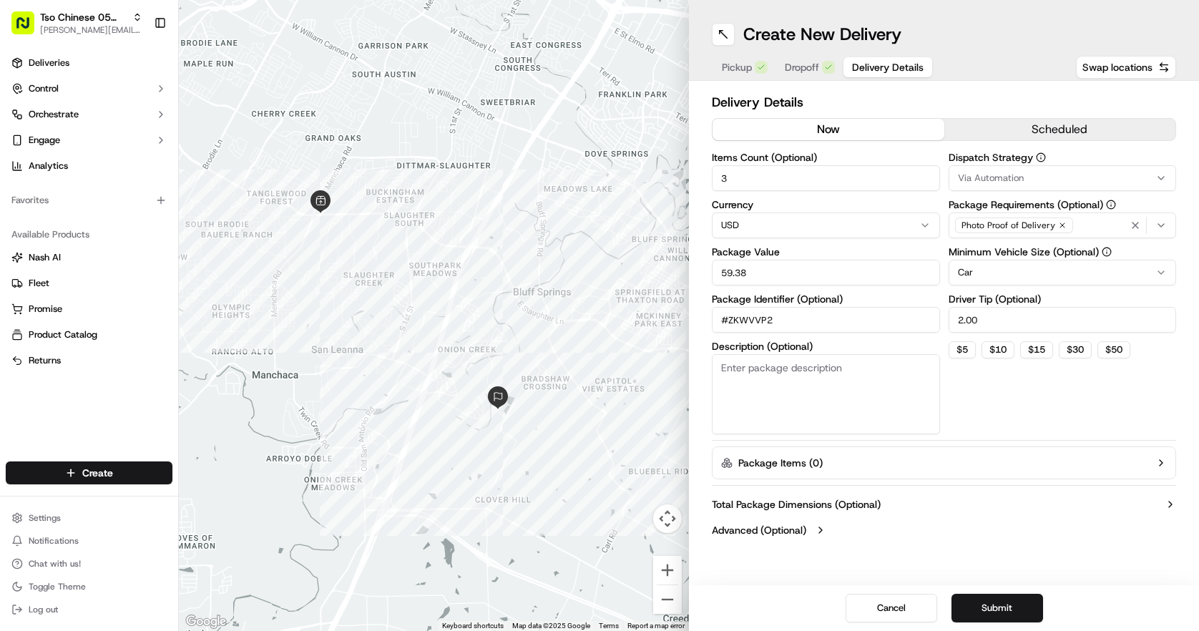
click at [1024, 178] on div "Via Automation" at bounding box center [1062, 178] width 221 height 13
click at [1029, 253] on span "Tso [PERSON_NAME] Strategy" at bounding box center [1060, 256] width 176 height 13
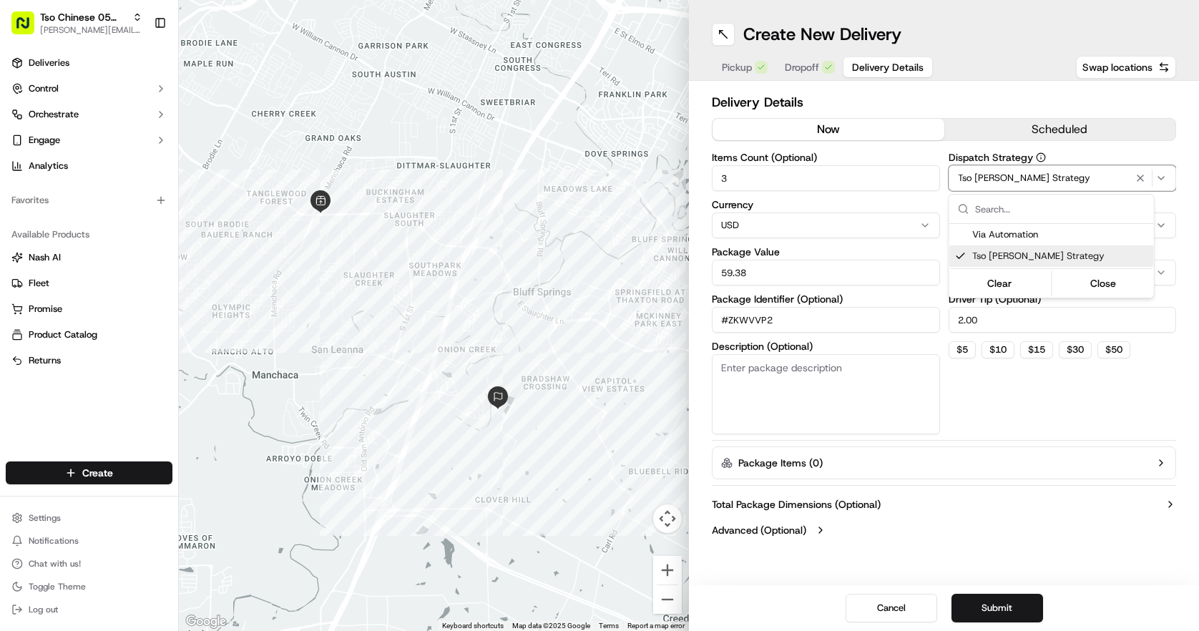
click at [1048, 463] on html "Tso Chinese 05 Menchaca [EMAIL_ADDRESS][DOMAIN_NAME] Toggle Sidebar Deliveries …" at bounding box center [599, 315] width 1199 height 631
click at [1016, 613] on button "Submit" at bounding box center [997, 608] width 92 height 29
